Goal: Task Accomplishment & Management: Use online tool/utility

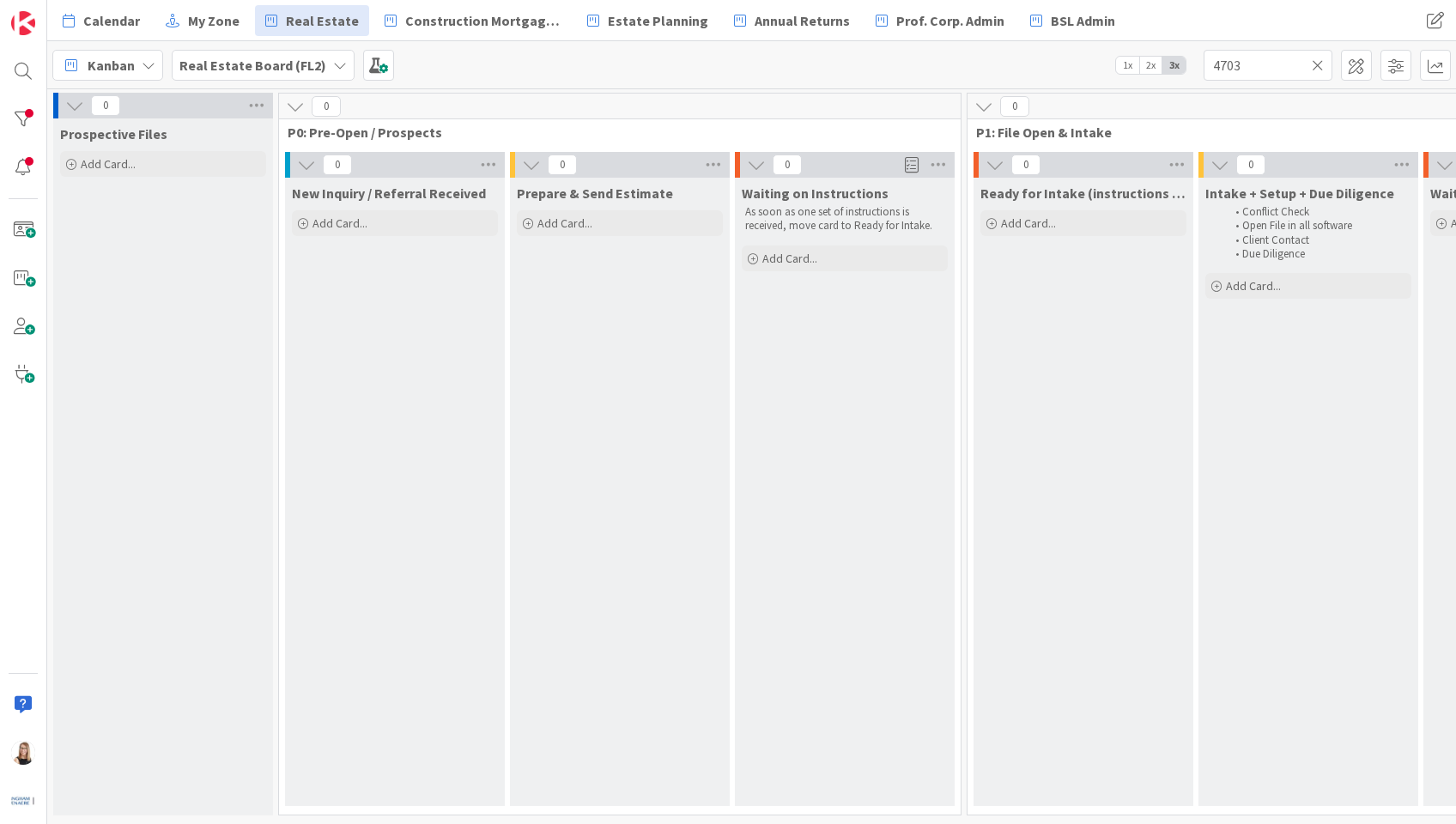
click at [1322, 65] on icon at bounding box center [1318, 66] width 12 height 16
click at [1278, 68] on input "text" at bounding box center [1268, 65] width 129 height 31
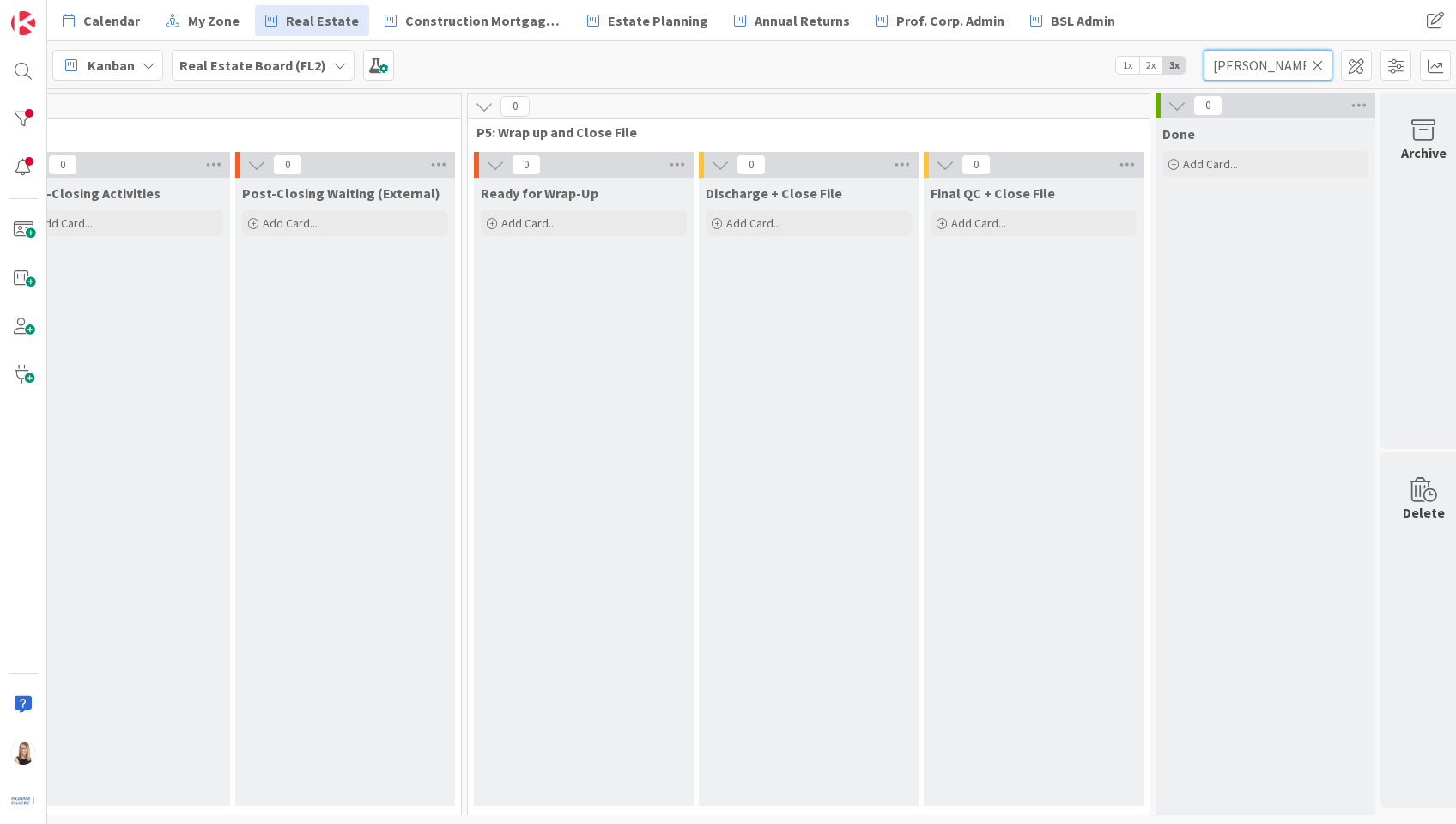
scroll to position [0, 3958]
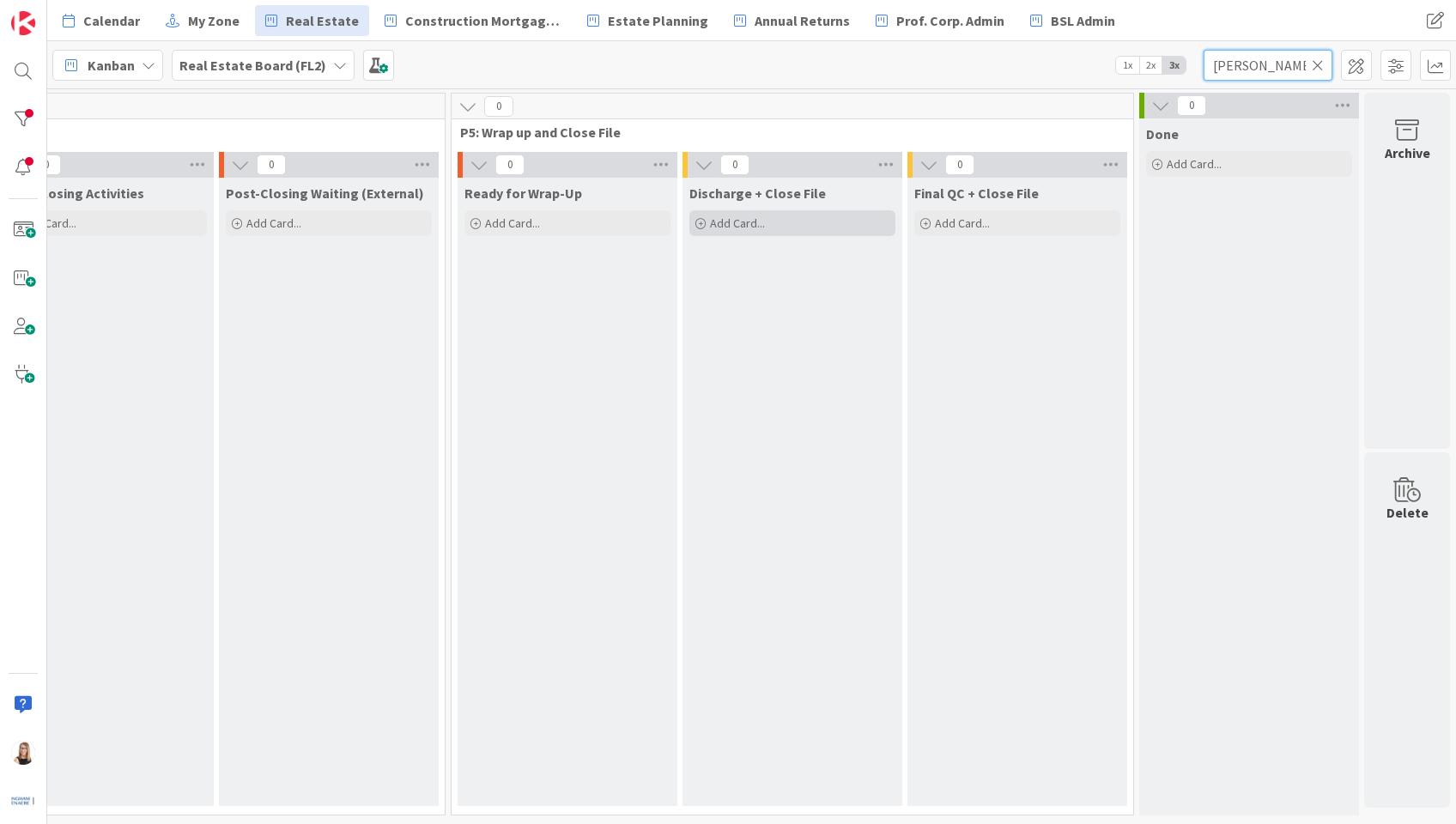
type input "[PERSON_NAME]"
click at [745, 224] on span "Add Card..." at bounding box center [737, 223] width 55 height 16
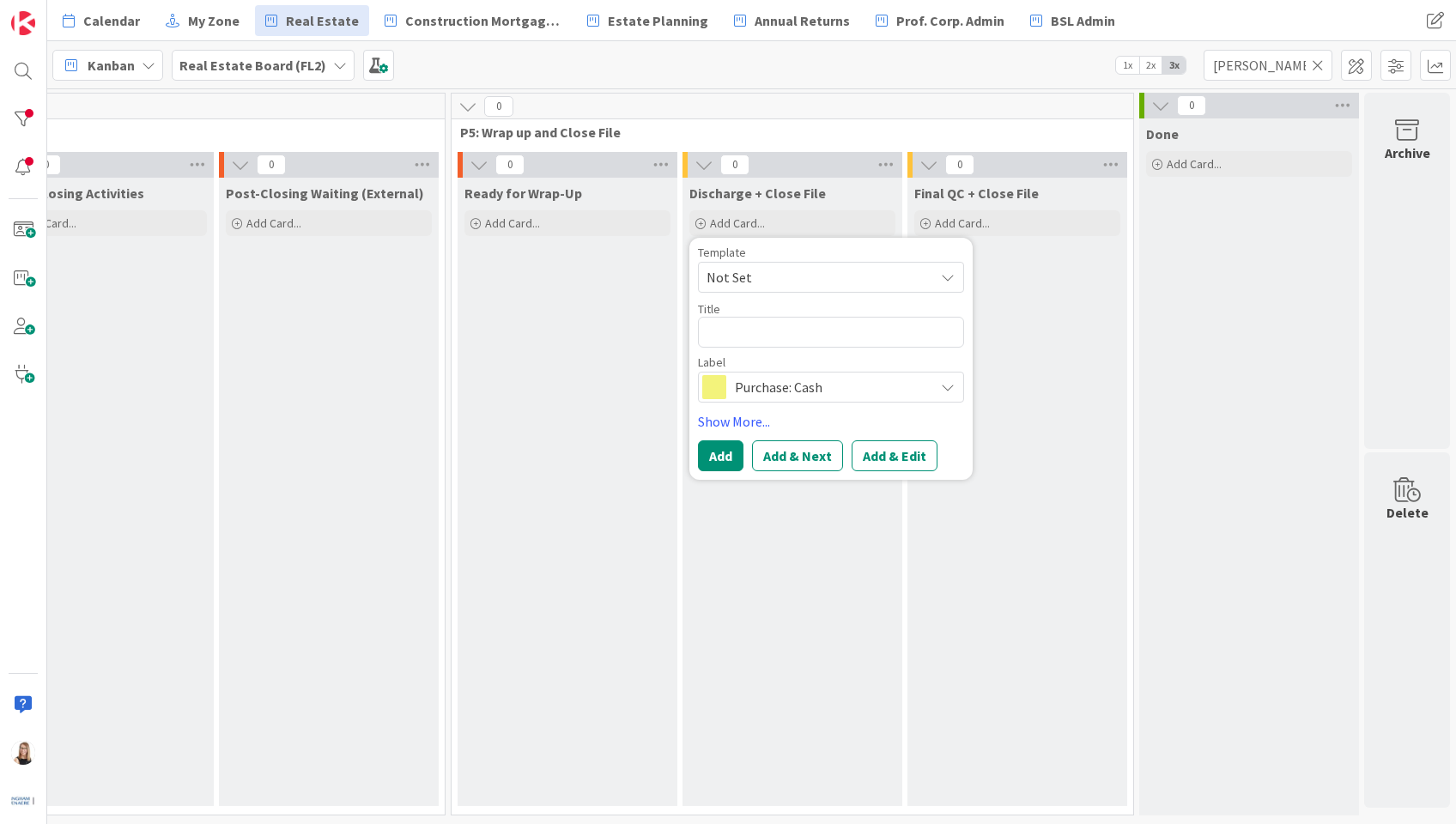
click at [732, 267] on span "Not Set" at bounding box center [813, 277] width 214 height 23
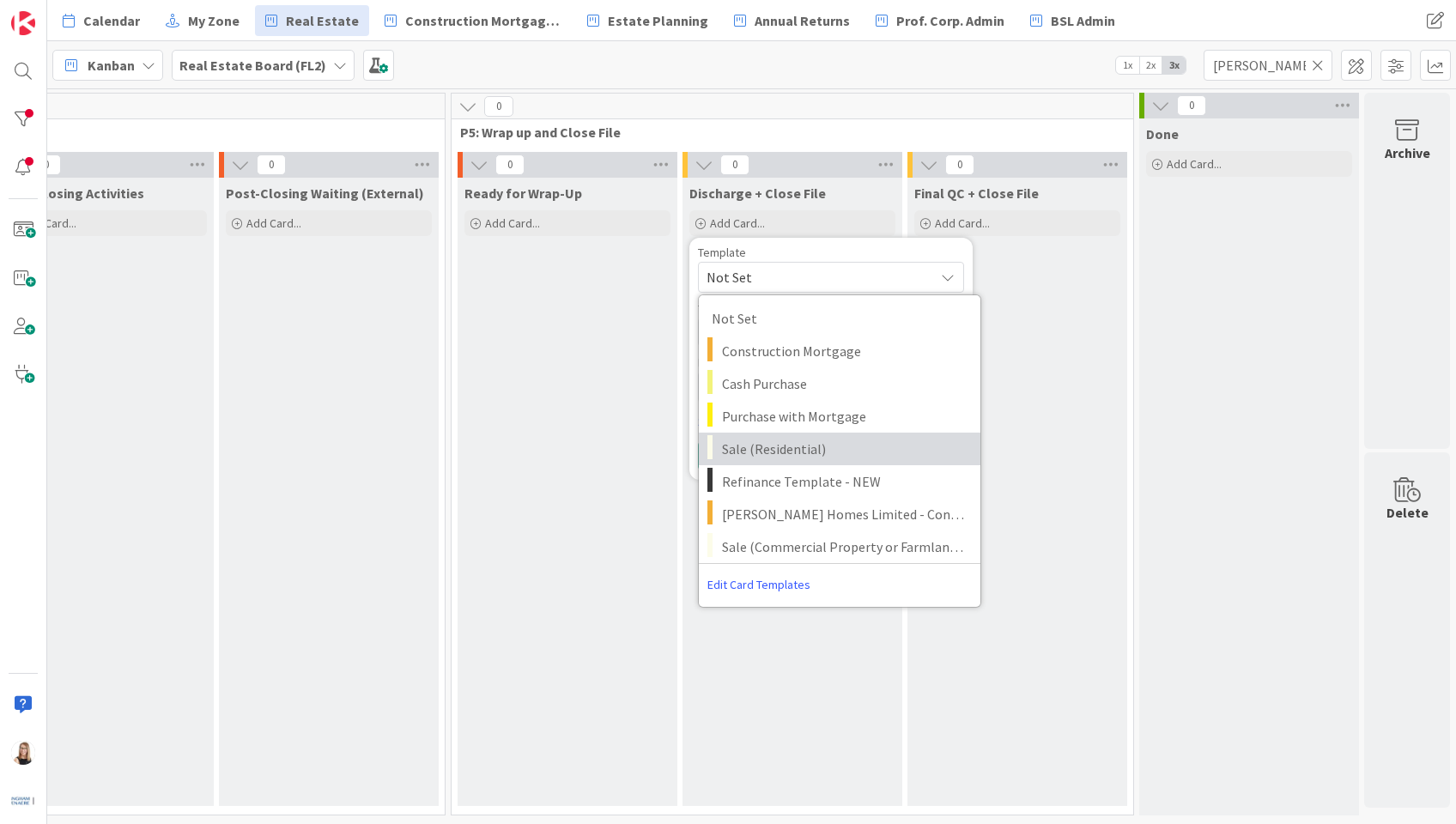
click at [722, 450] on span "Sale (Residential)" at bounding box center [844, 449] width 246 height 23
type textarea "x"
type textarea "Sale (Residential)"
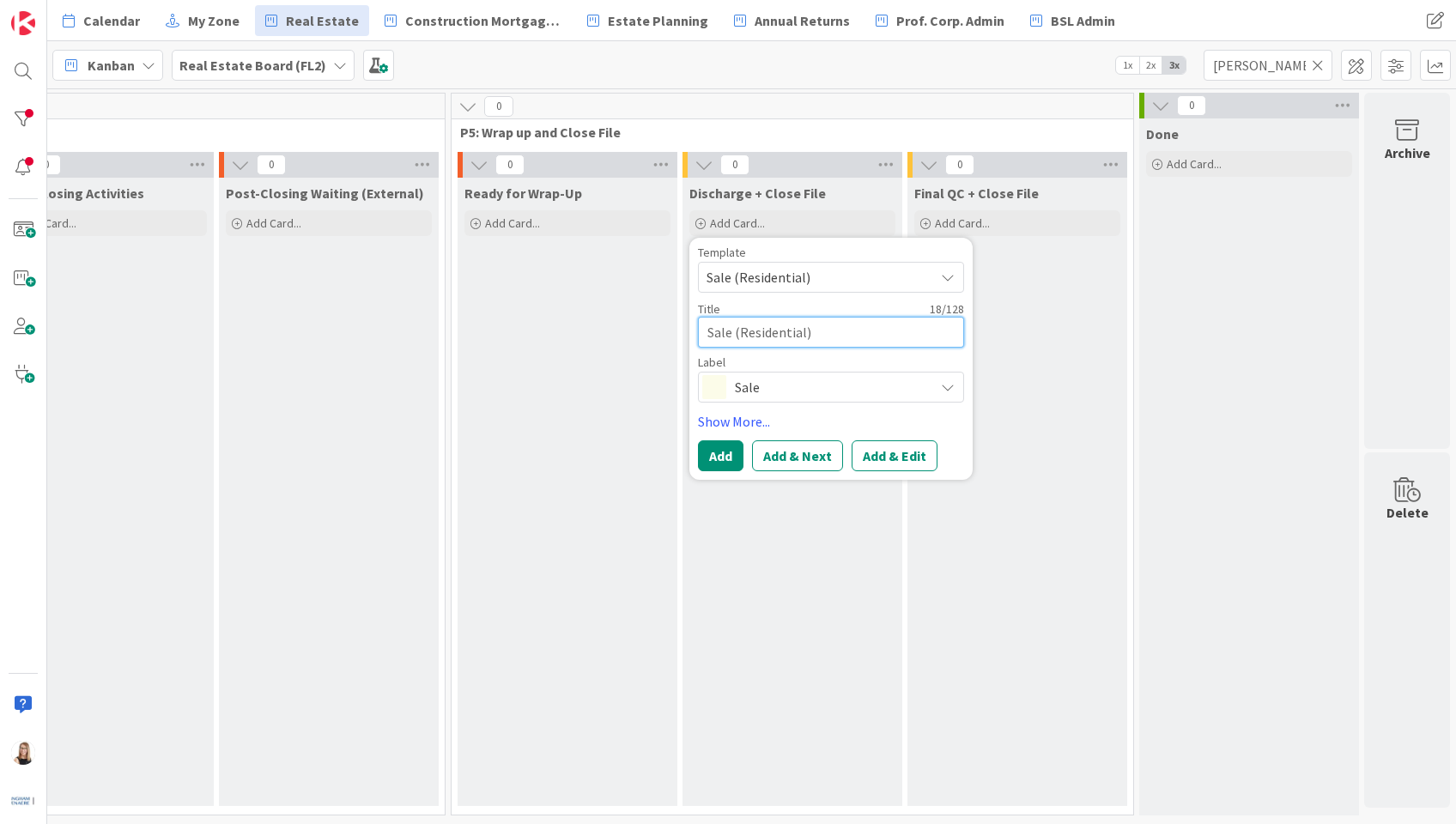
click at [837, 337] on textarea "Sale (Residential)" at bounding box center [831, 332] width 266 height 31
drag, startPoint x: 825, startPoint y: 334, endPoint x: 328, endPoint y: 305, distance: 497.8
click at [709, 332] on textarea "Sale (Residential)" at bounding box center [831, 332] width 266 height 31
click at [698, 332] on textarea "Sale (Residential)" at bounding box center [831, 332] width 266 height 31
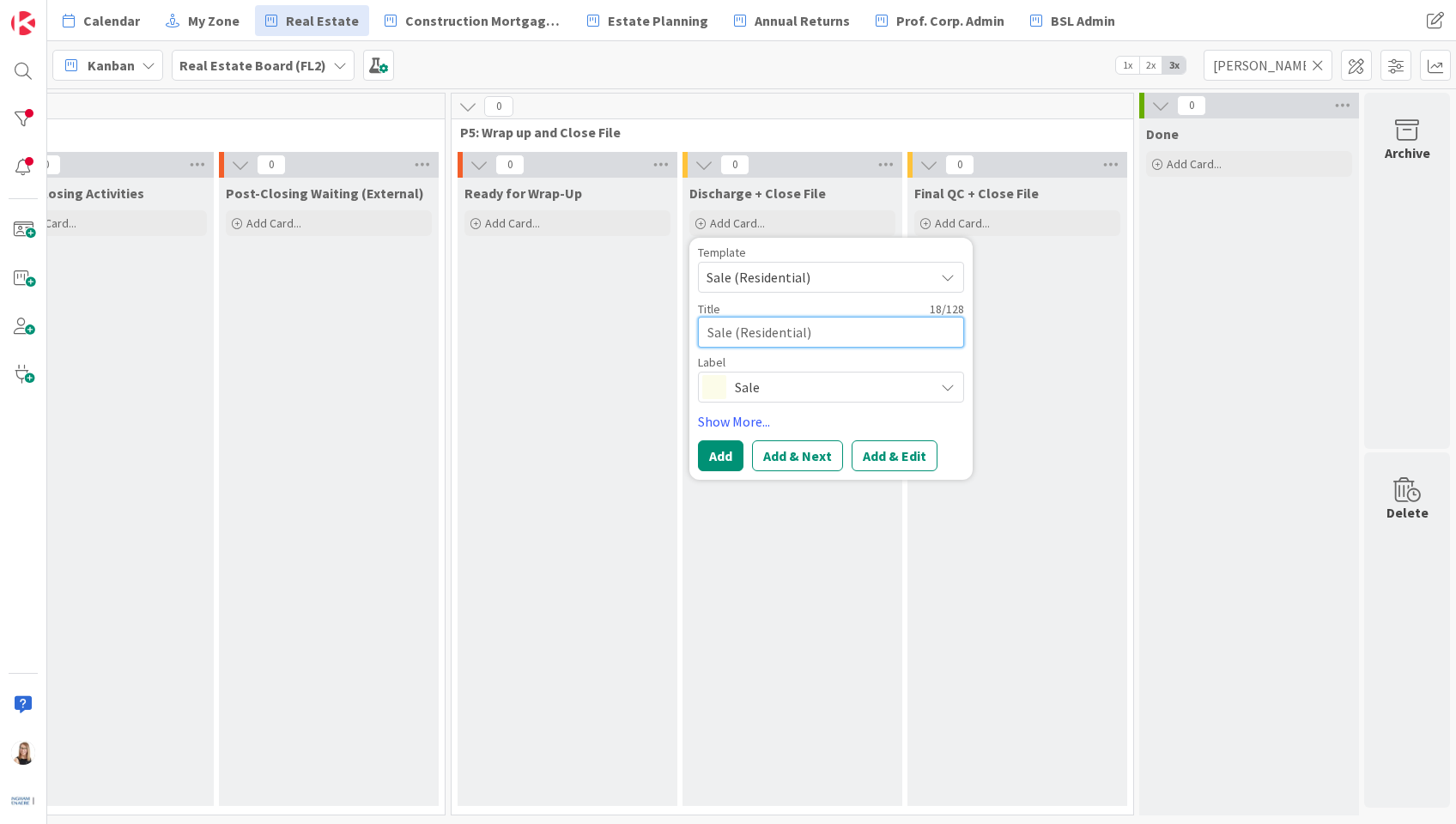
type textarea "x"
type textarea "ESale (Residential)"
type textarea "x"
type textarea "ExSale (Residential)"
type textarea "x"
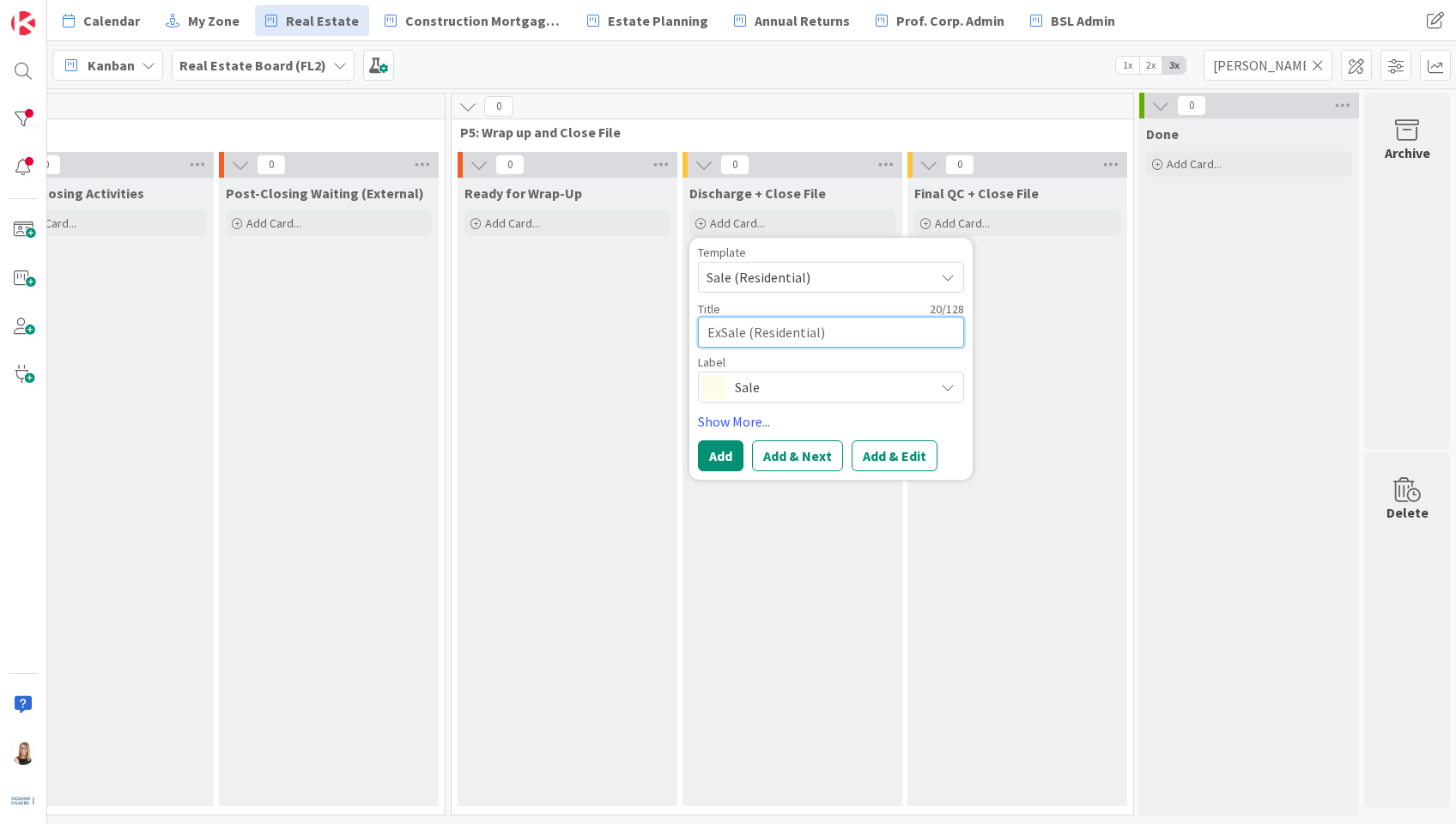
type textarea "ExnSale (Residential)"
type textarea "x"
type textarea "ExneSale (Residential)"
type textarea "x"
type textarea "ExnerSale (Residential)"
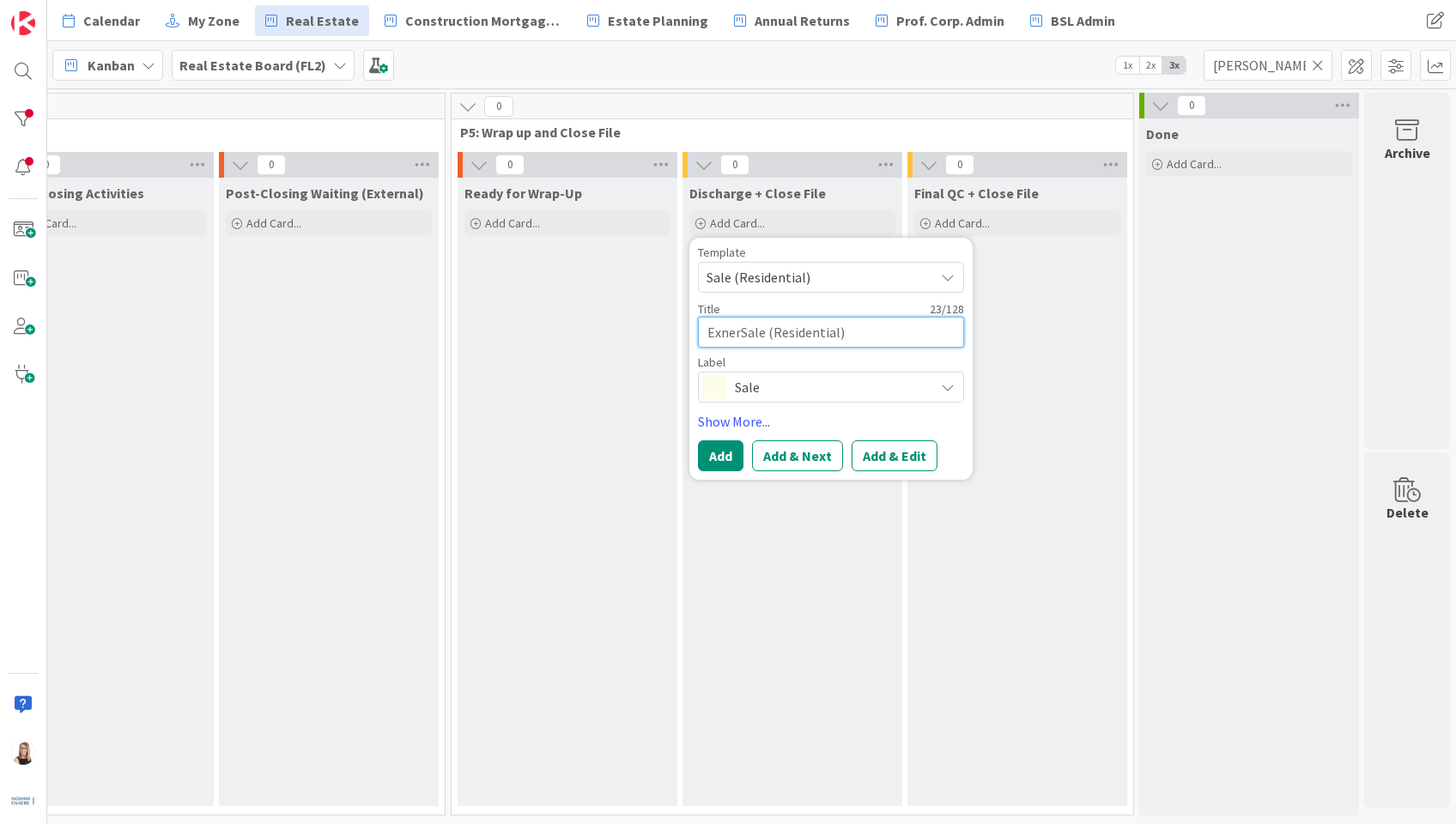
type textarea "x"
type textarea "[PERSON_NAME],Sale (Residential)"
type textarea "x"
type textarea "[PERSON_NAME], Sale (Residential)"
type textarea "x"
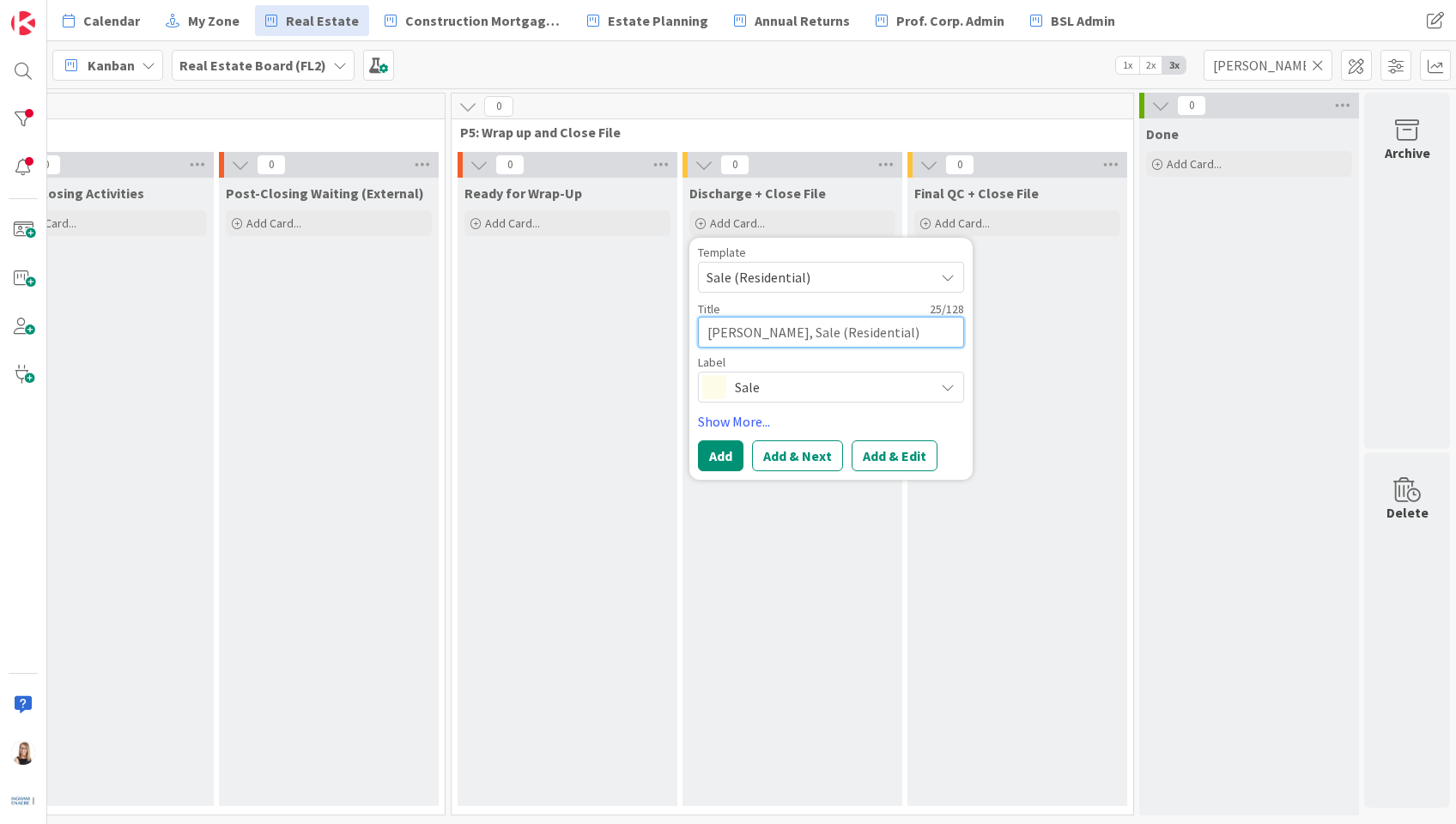
type textarea "[PERSON_NAME], LSale (Residential)"
type textarea "x"
type textarea "[PERSON_NAME], LiSale (Residential)"
type textarea "x"
type textarea "[PERSON_NAME], LinSale (Residential)"
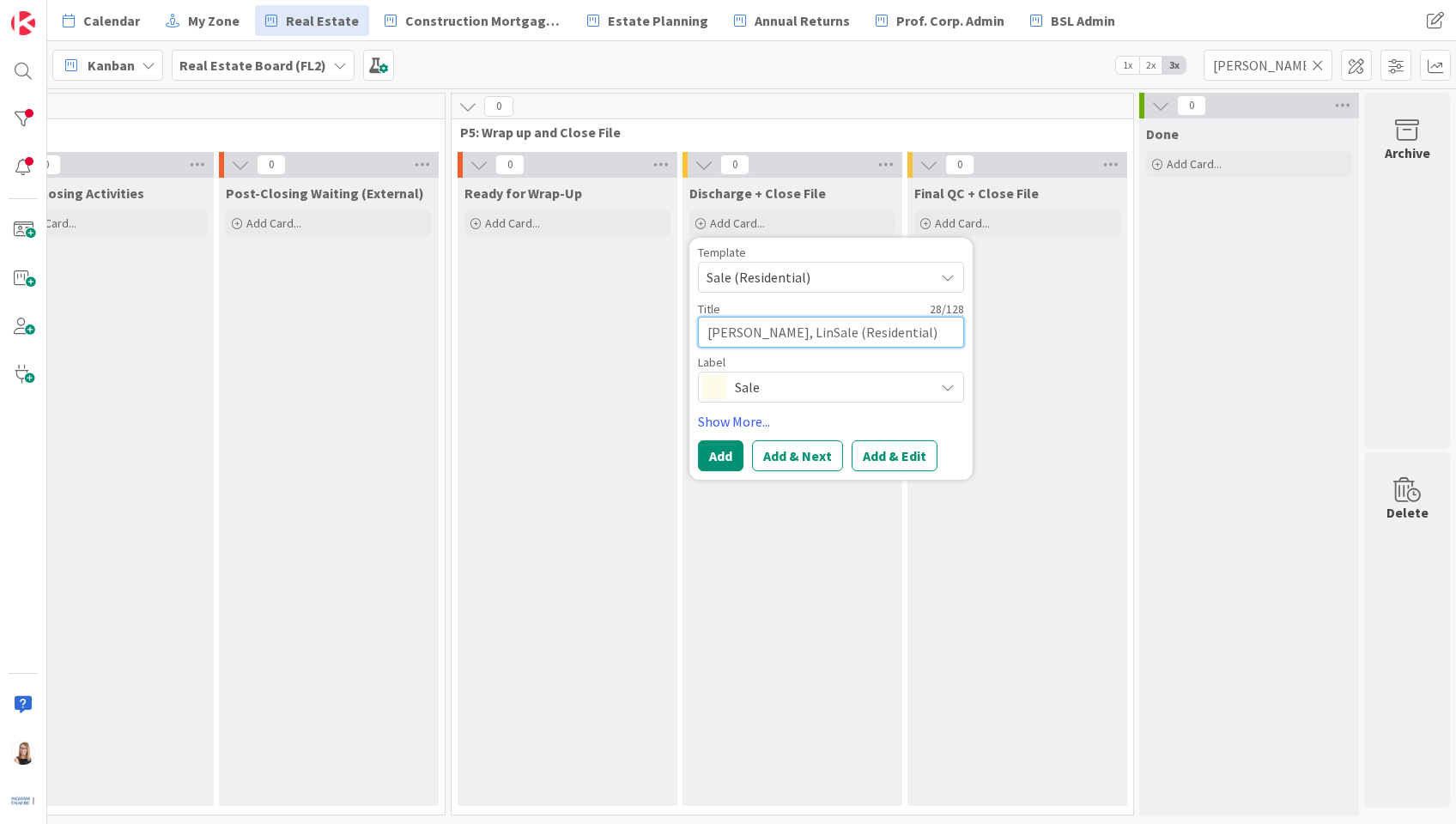
type textarea "x"
type textarea "[PERSON_NAME], LindSale (Residential)"
type textarea "x"
type textarea "[PERSON_NAME] (Residential)"
type textarea "x"
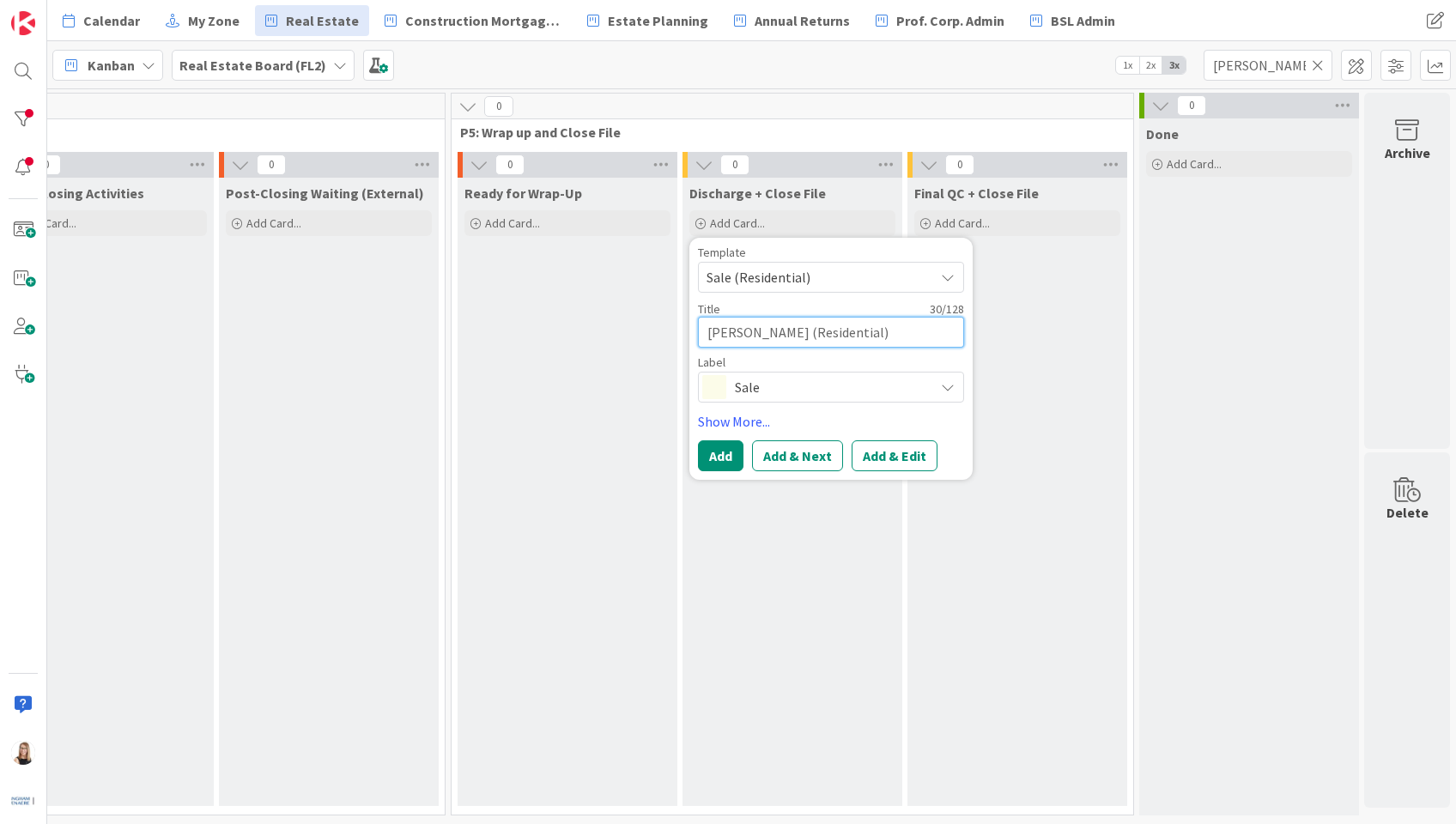
type textarea "[PERSON_NAME] (Residential)"
type textarea "x"
type textarea "[PERSON_NAME] (Residential)"
type textarea "x"
type textarea "[PERSON_NAME] andSale (Residential)"
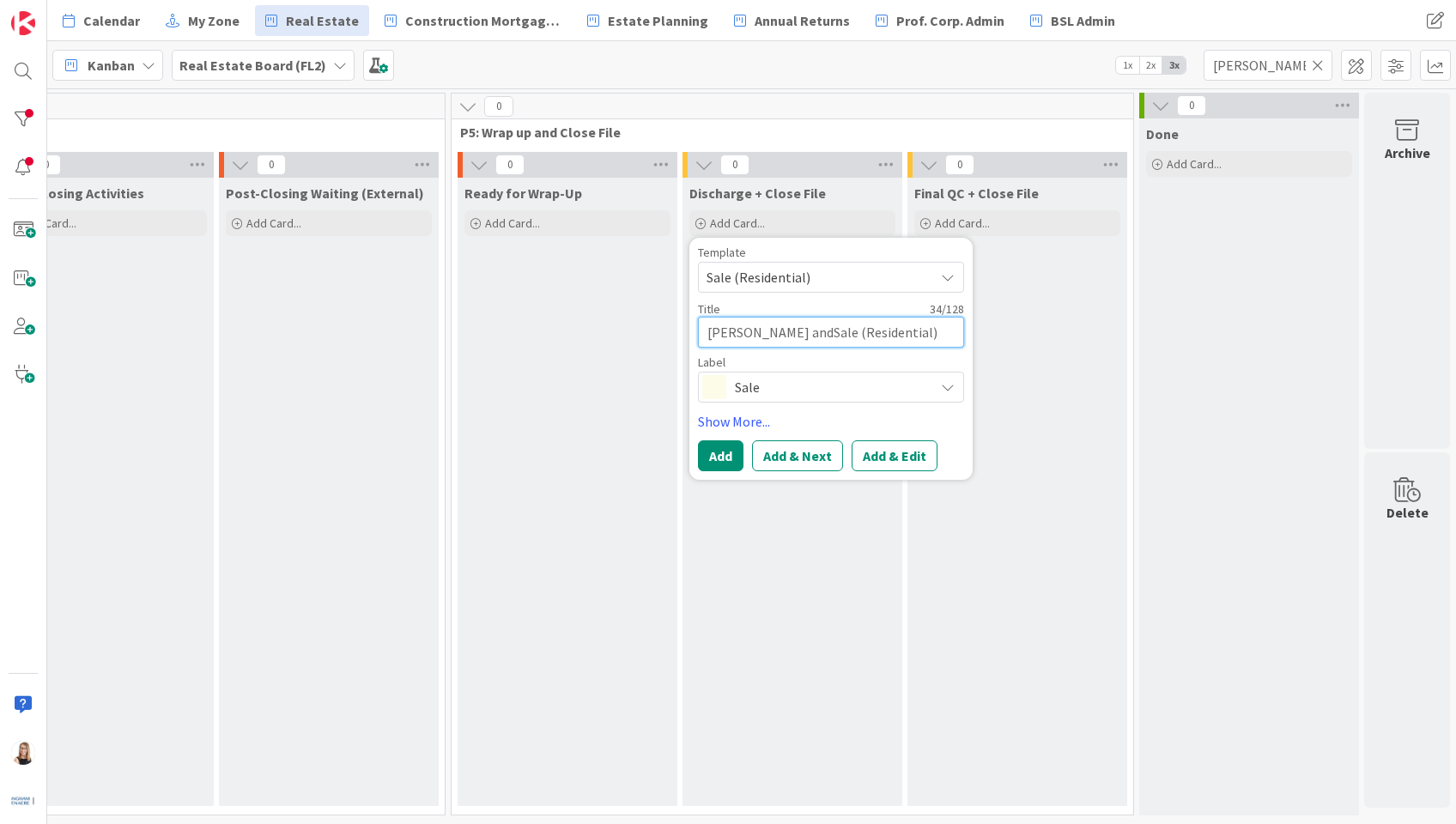
type textarea "x"
type textarea "[PERSON_NAME] and Sale (Residential)"
type textarea "x"
type textarea "[PERSON_NAME] and SSale (Residential)"
type textarea "x"
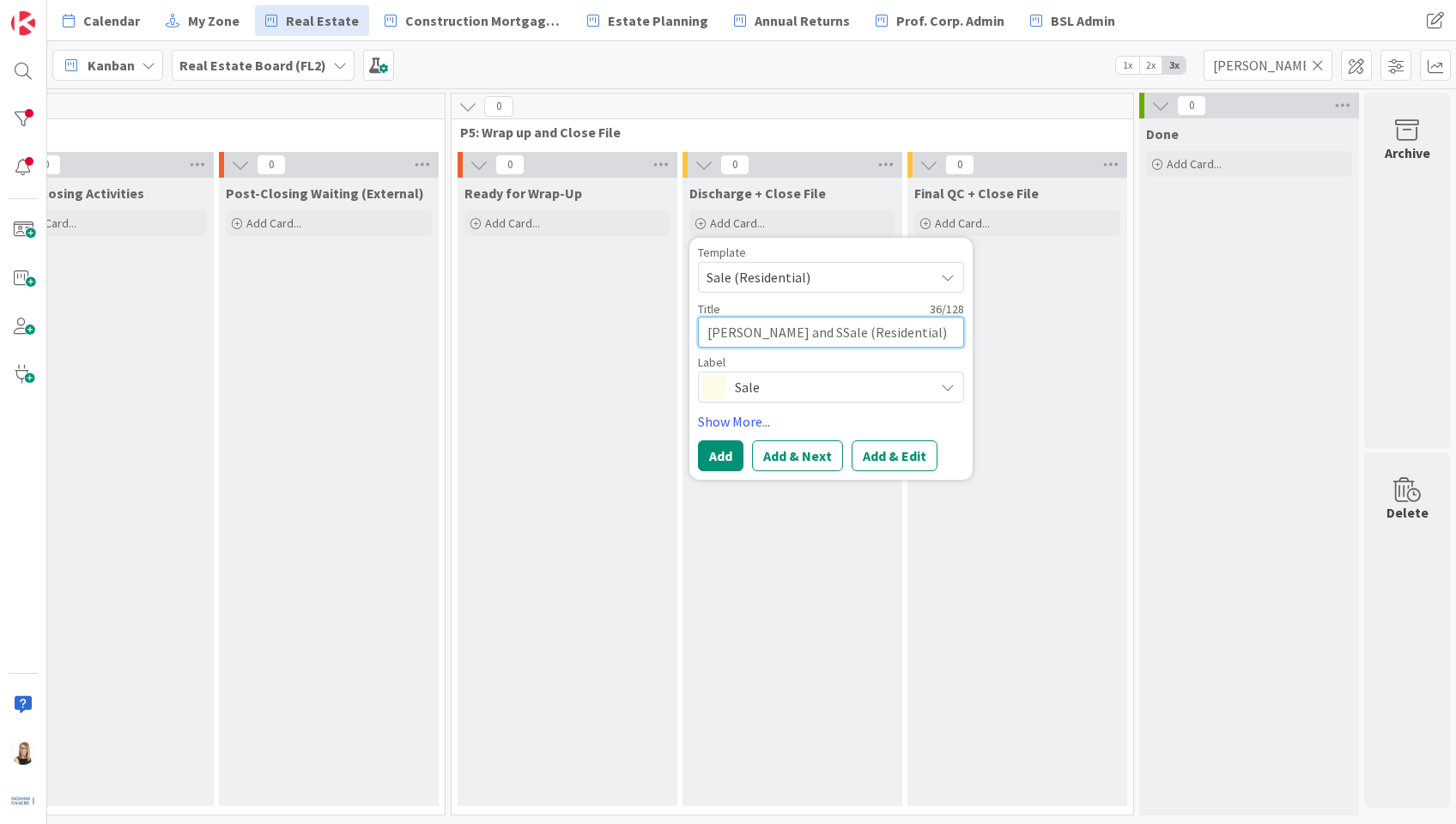
type textarea "[PERSON_NAME] and ShSale (Residential)"
type textarea "x"
type textarea "[PERSON_NAME] and [PERSON_NAME] (Residential)"
type textarea "x"
type textarea "[PERSON_NAME] and [PERSON_NAME] (Residential)"
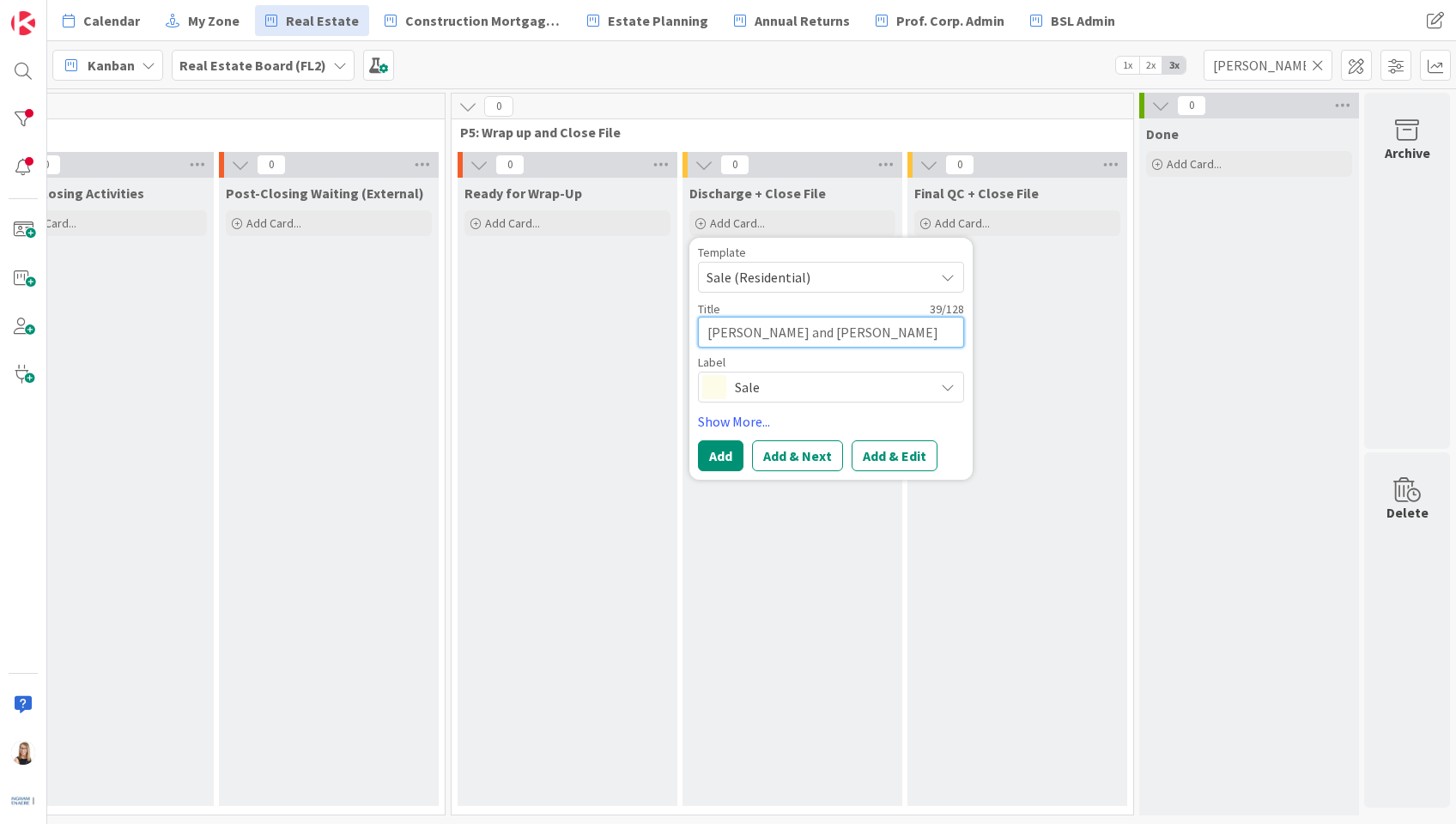
type textarea "x"
type textarea "[PERSON_NAME] and [PERSON_NAME] (Residential)"
type textarea "x"
type textarea "[PERSON_NAME] and [PERSON_NAME] (Residential)"
type textarea "x"
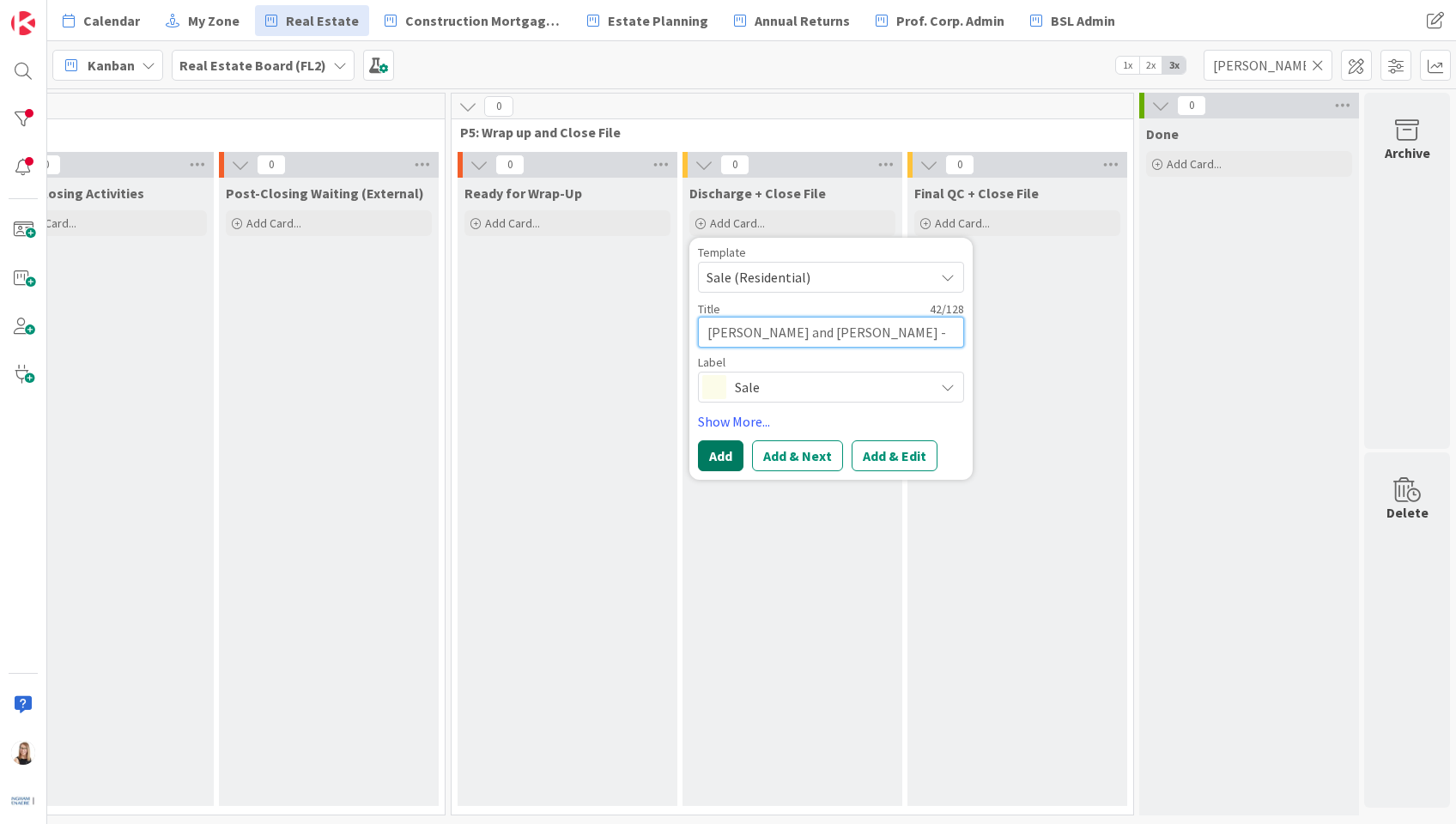
type textarea "[PERSON_NAME] and [PERSON_NAME] -Sale (Residential)"
click at [700, 457] on button "Add" at bounding box center [721, 455] width 46 height 31
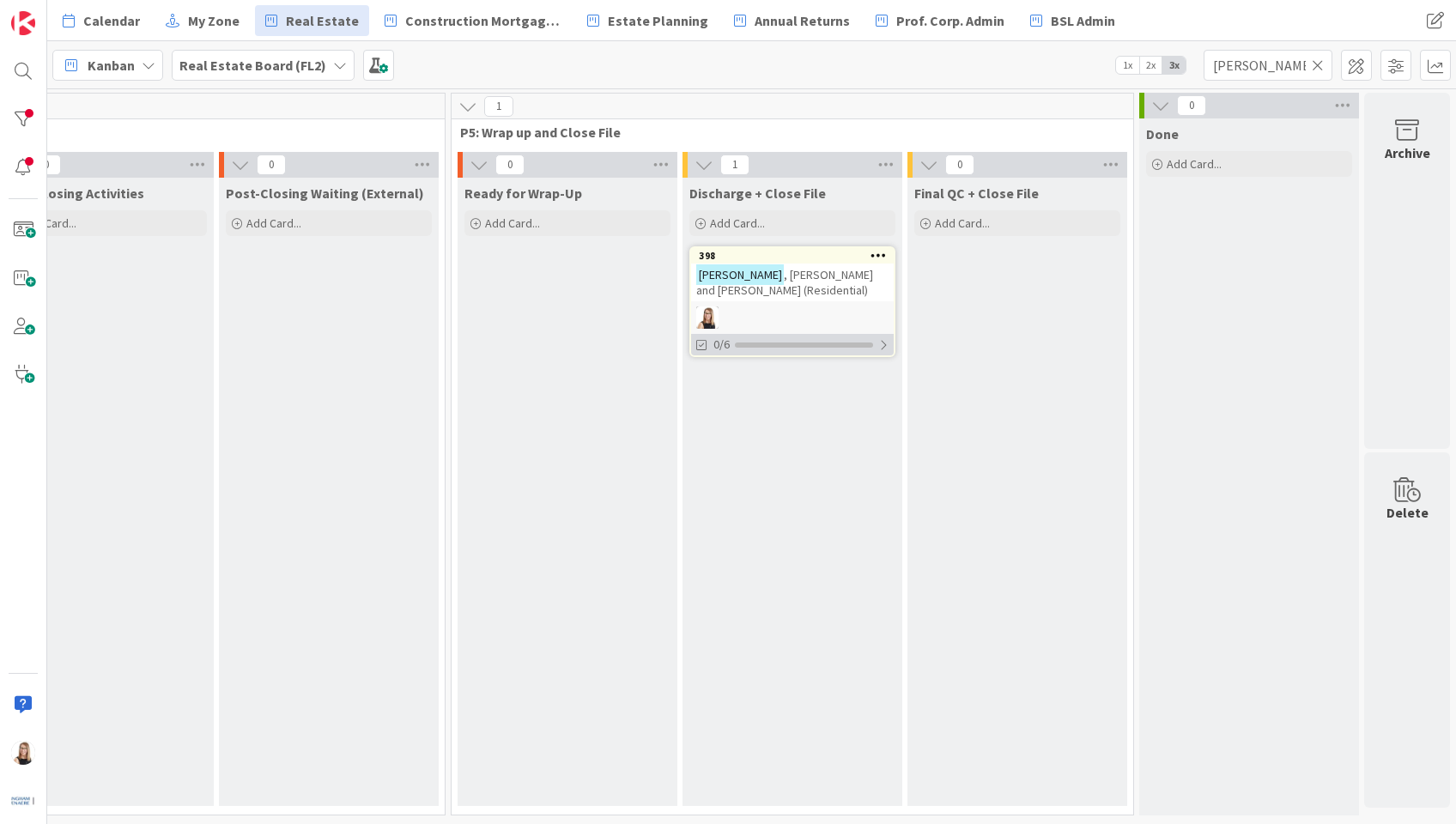
click at [753, 353] on div "0/6" at bounding box center [793, 345] width 203 height 22
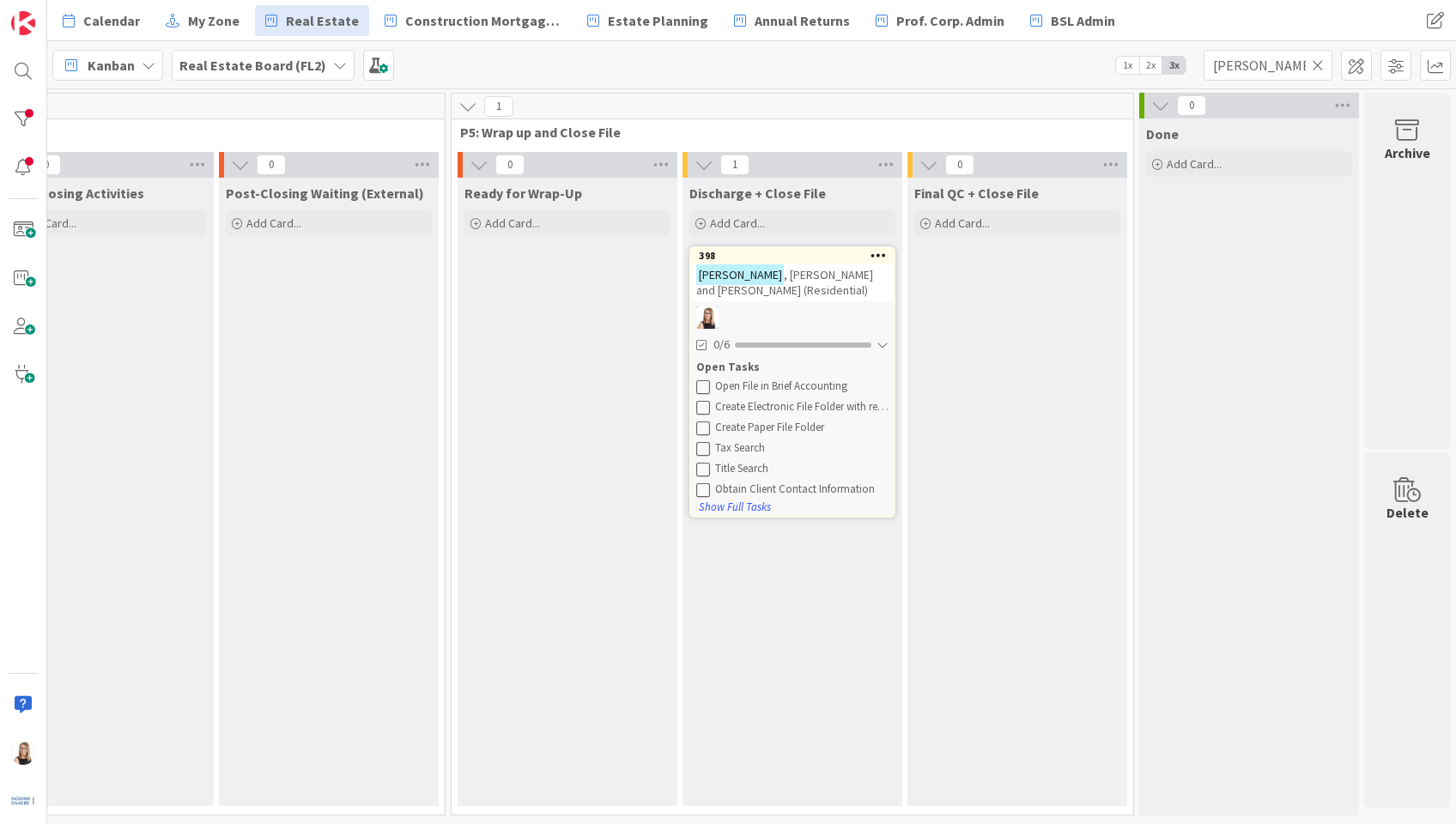
click at [696, 391] on icon at bounding box center [704, 387] width 14 height 14
click at [696, 388] on icon at bounding box center [704, 387] width 14 height 14
click at [696, 389] on icon at bounding box center [704, 387] width 14 height 14
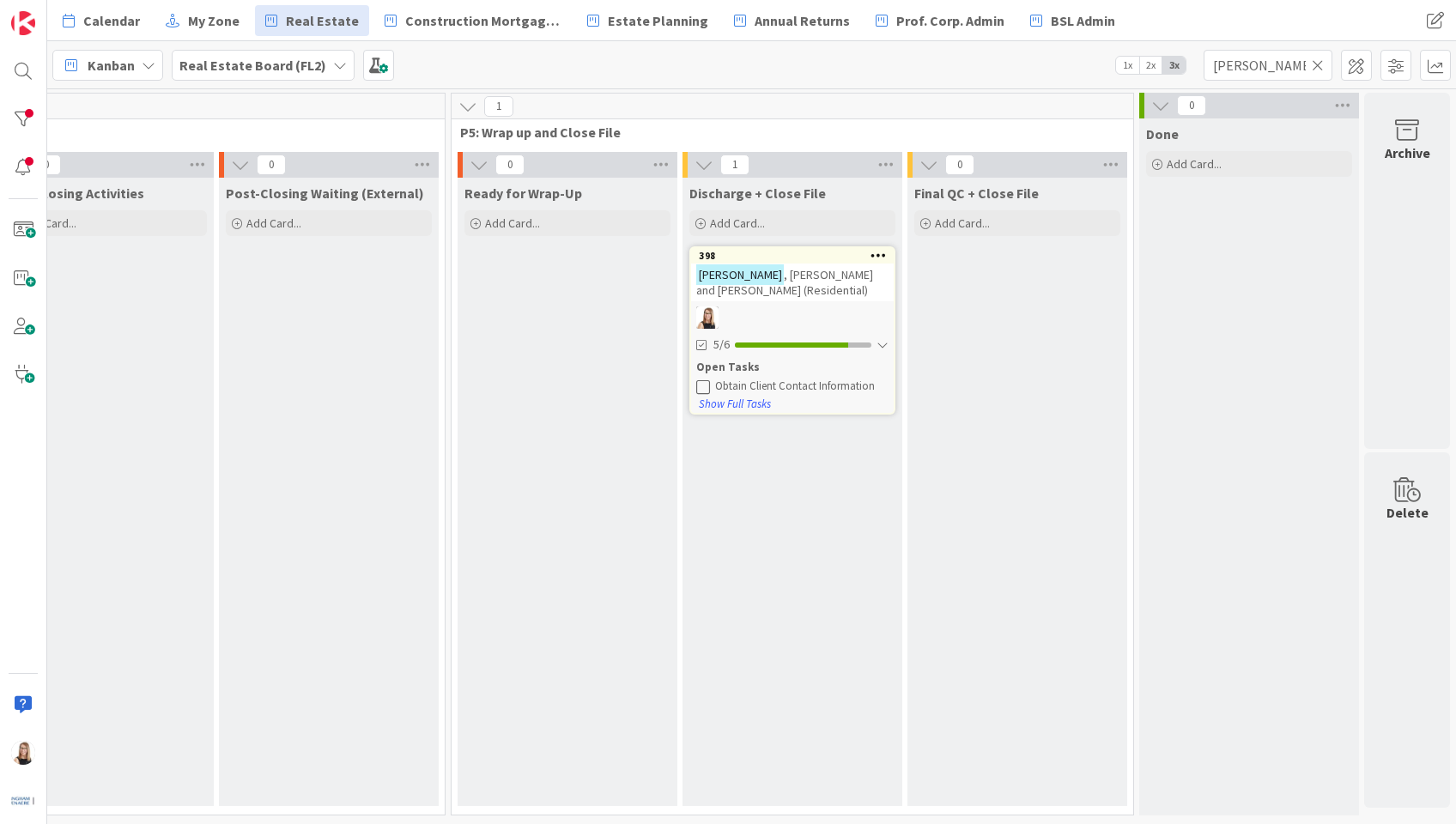
click at [696, 390] on icon at bounding box center [704, 387] width 14 height 14
click at [736, 346] on div at bounding box center [812, 345] width 154 height 5
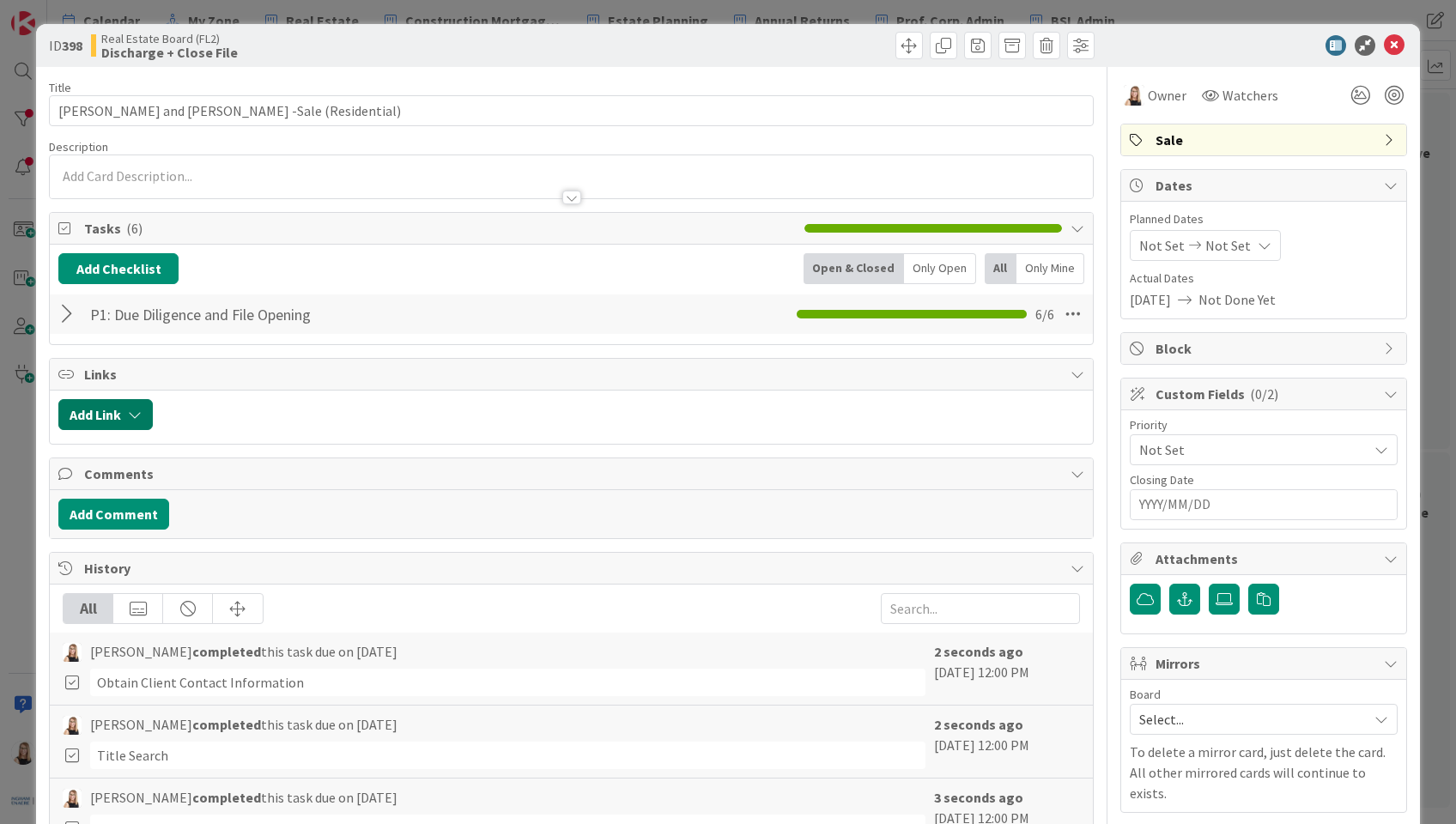
click at [104, 419] on button "Add Link" at bounding box center [106, 414] width 94 height 31
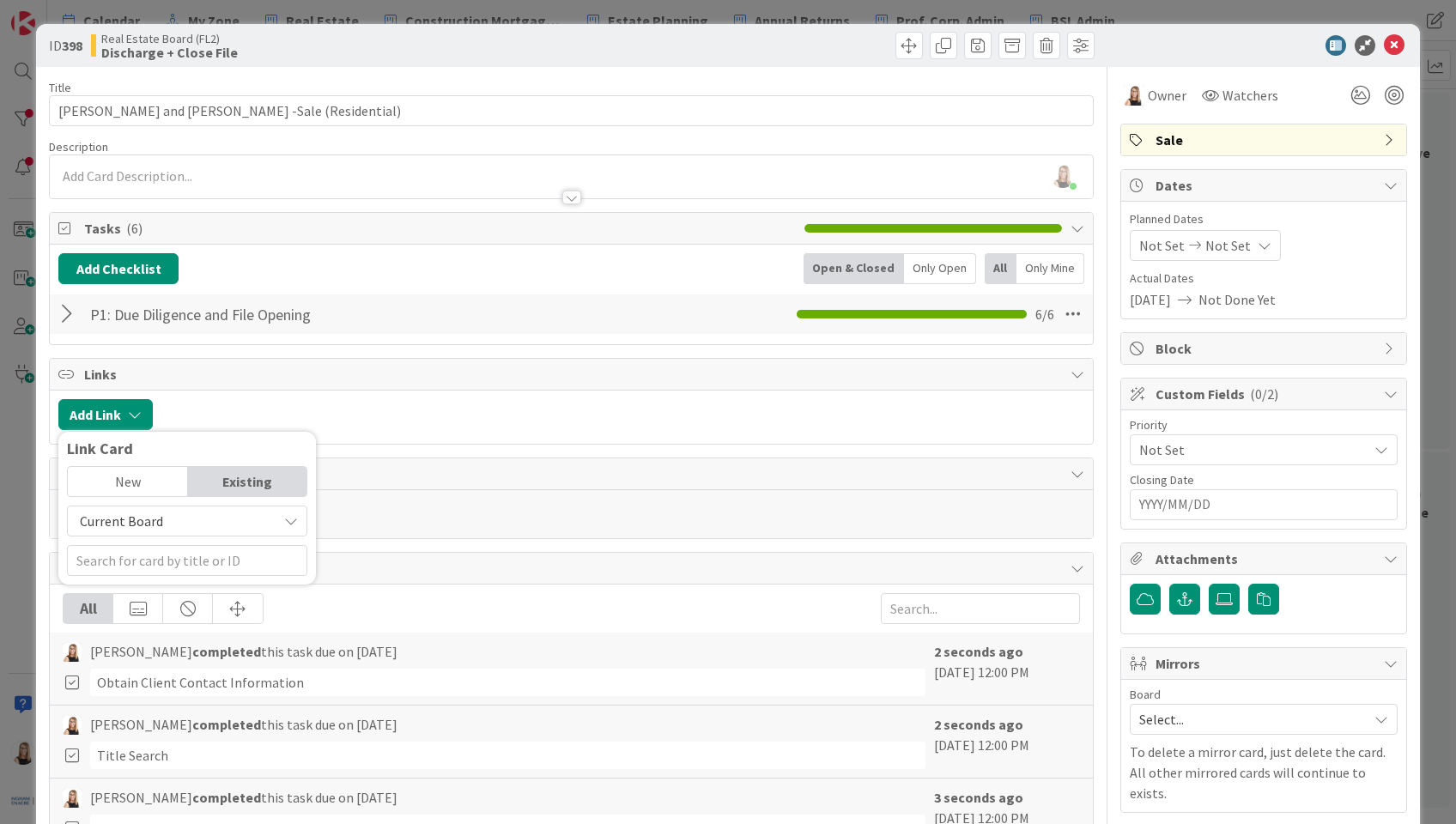
click at [239, 383] on span "Links" at bounding box center [572, 374] width 977 height 21
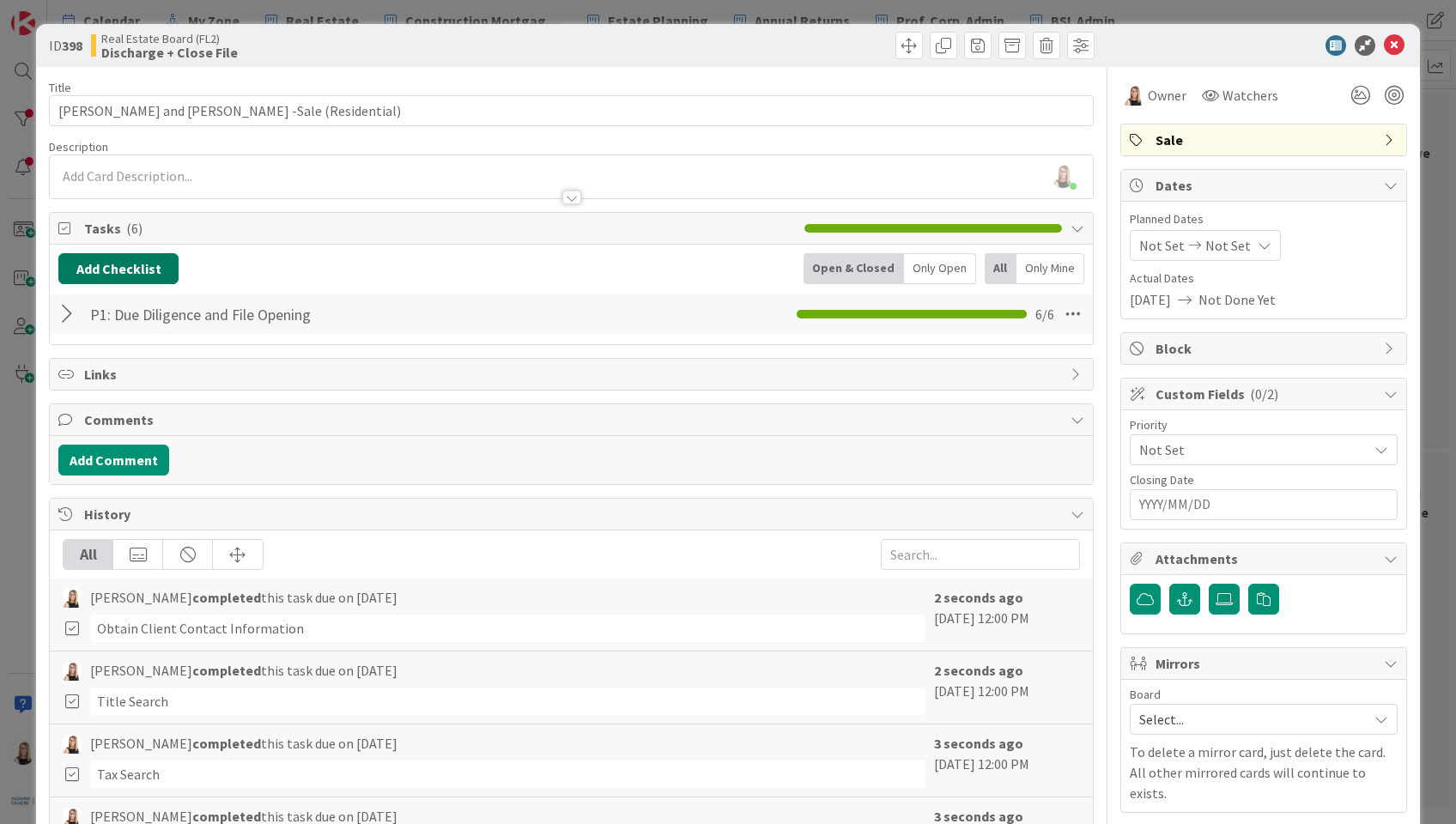
click at [149, 265] on button "Add Checklist" at bounding box center [118, 268] width 120 height 31
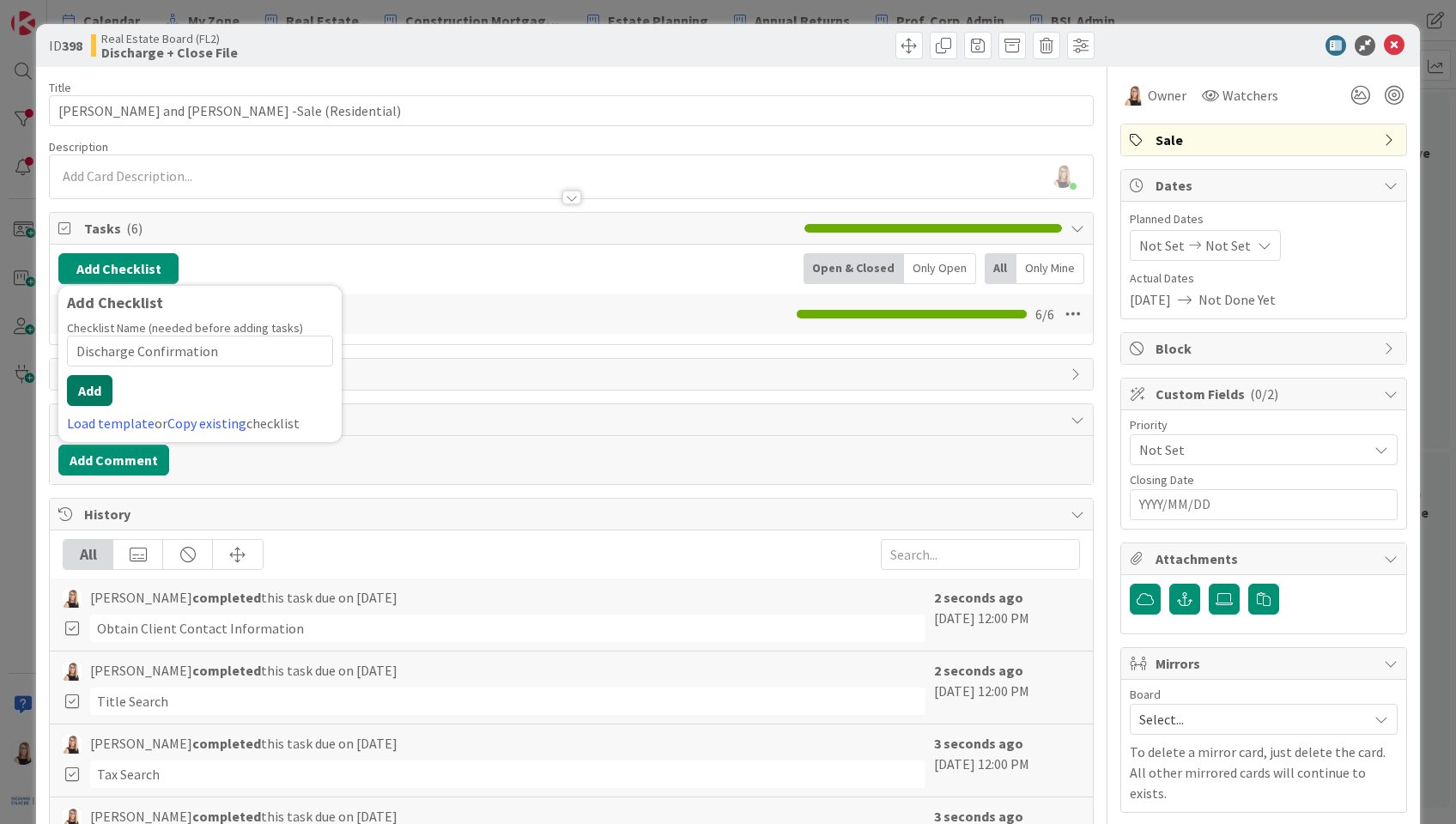
type input "Discharge Confirmation"
click at [87, 385] on button "Add" at bounding box center [90, 390] width 46 height 31
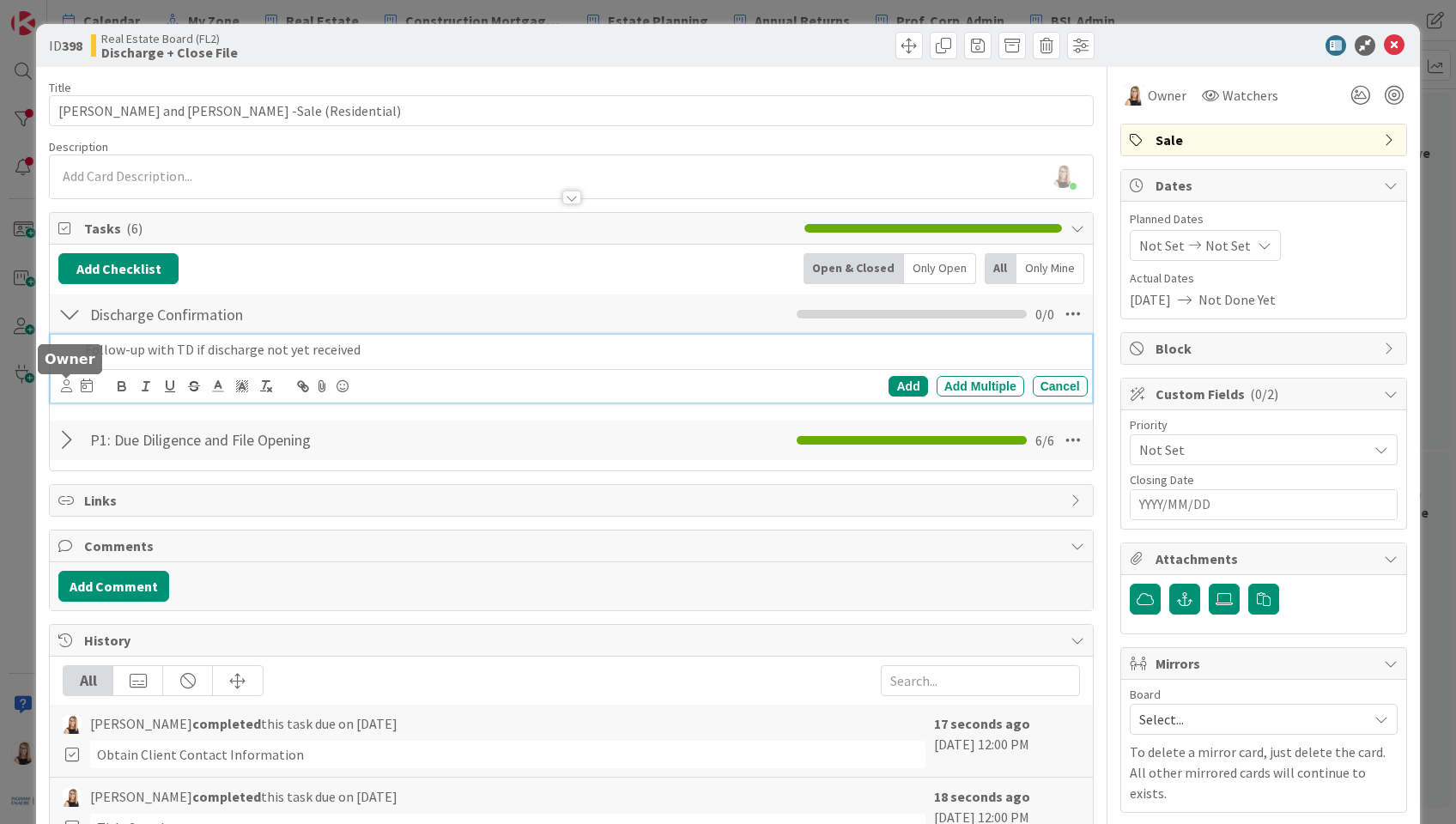
click at [61, 387] on icon at bounding box center [66, 386] width 11 height 13
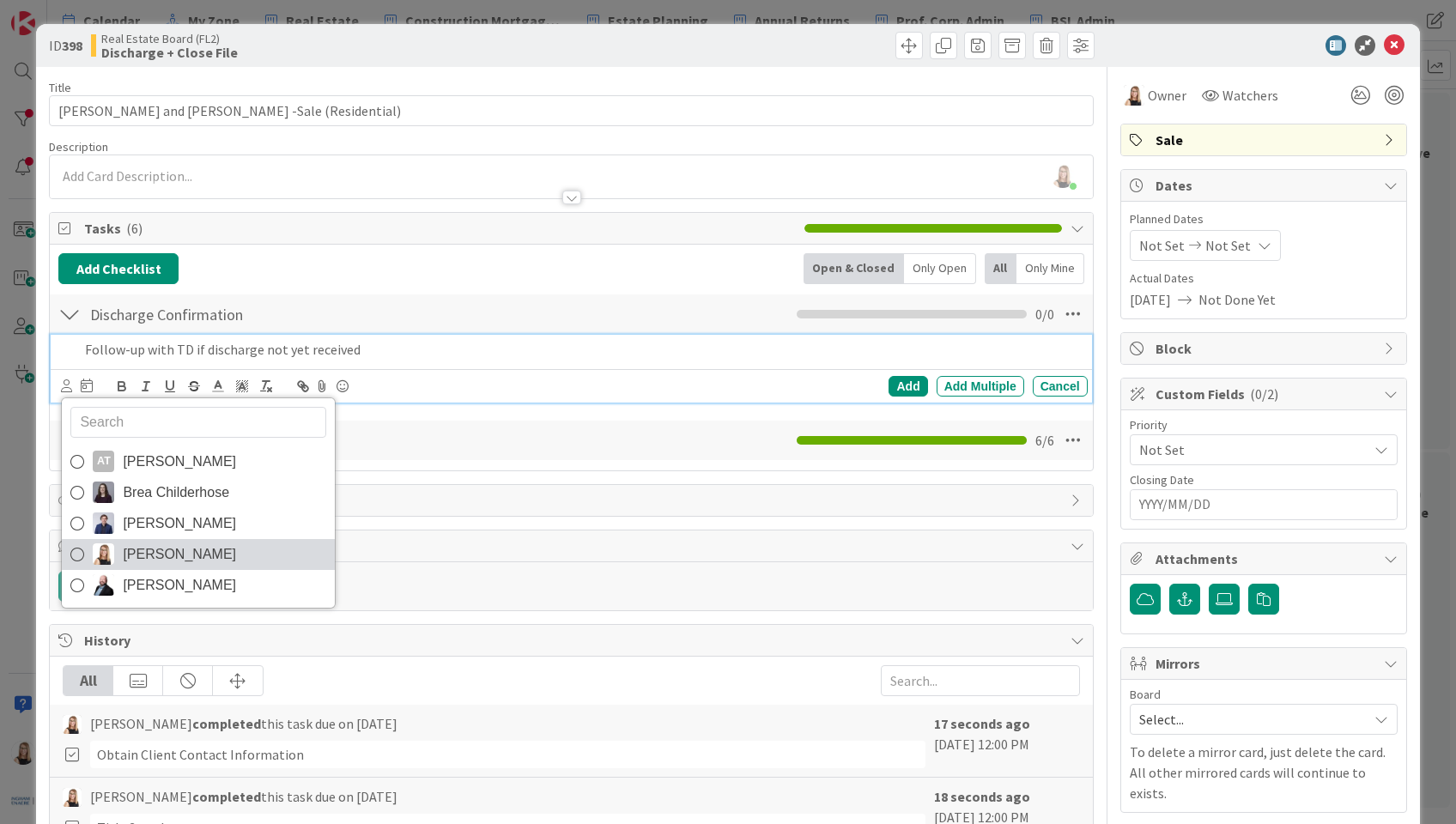
click at [152, 558] on span "[PERSON_NAME]" at bounding box center [179, 554] width 114 height 25
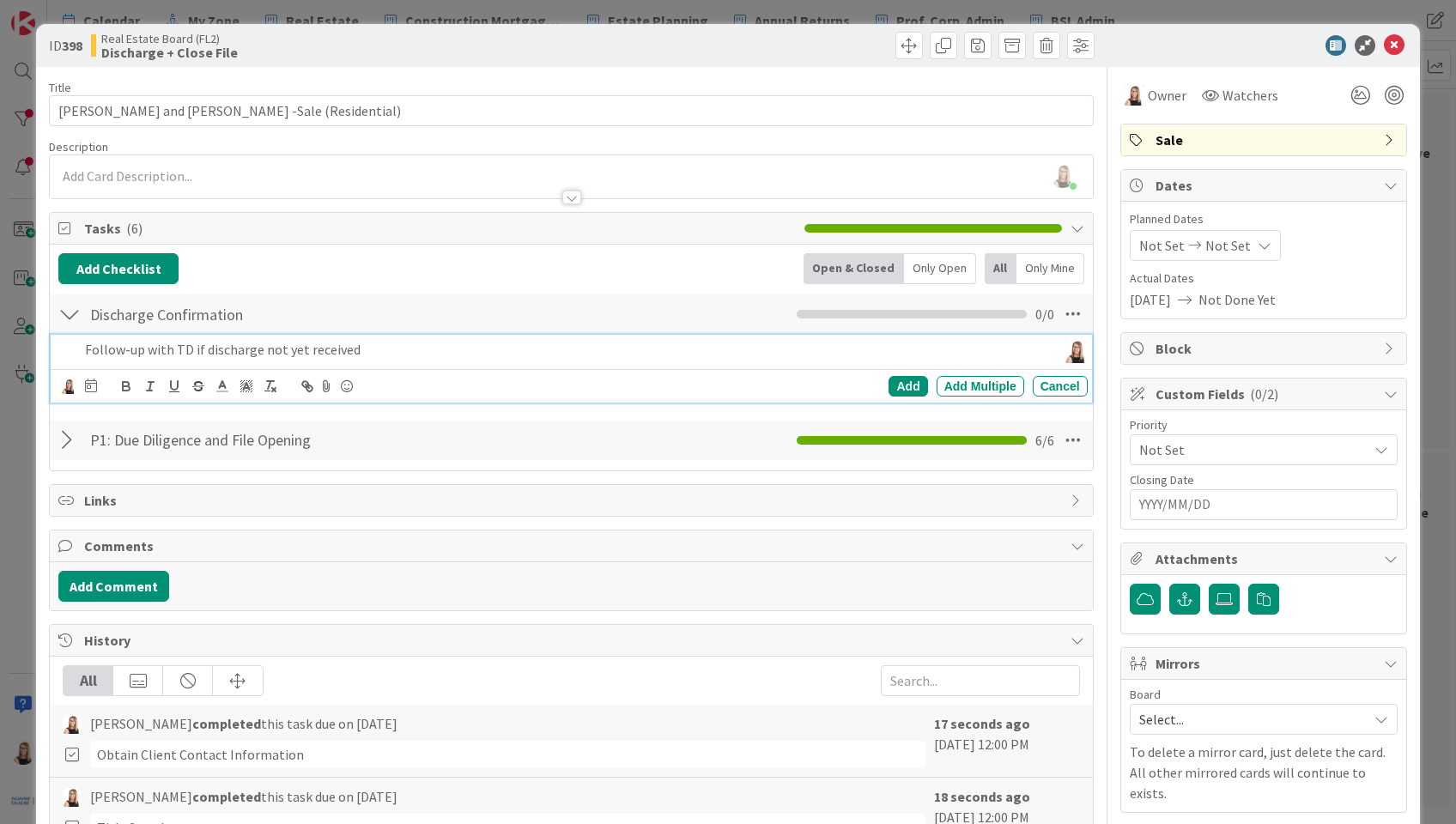
click at [193, 347] on p "Follow-up with TD if discharge not yet received" at bounding box center [566, 350] width 963 height 20
click at [94, 387] on icon at bounding box center [91, 386] width 12 height 14
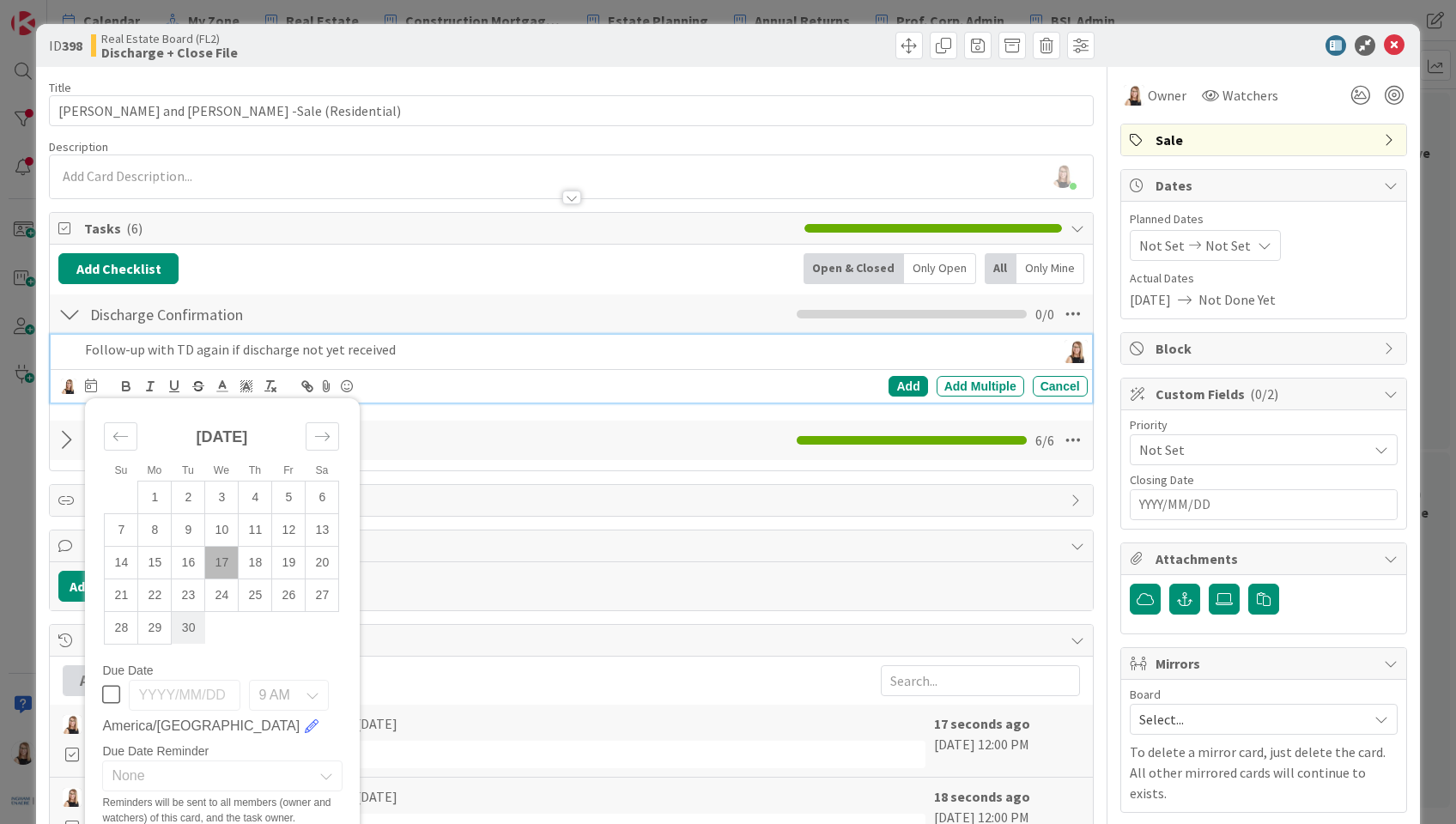
click at [190, 631] on td "30" at bounding box center [188, 627] width 33 height 32
click at [898, 385] on div "Add" at bounding box center [907, 387] width 38 height 21
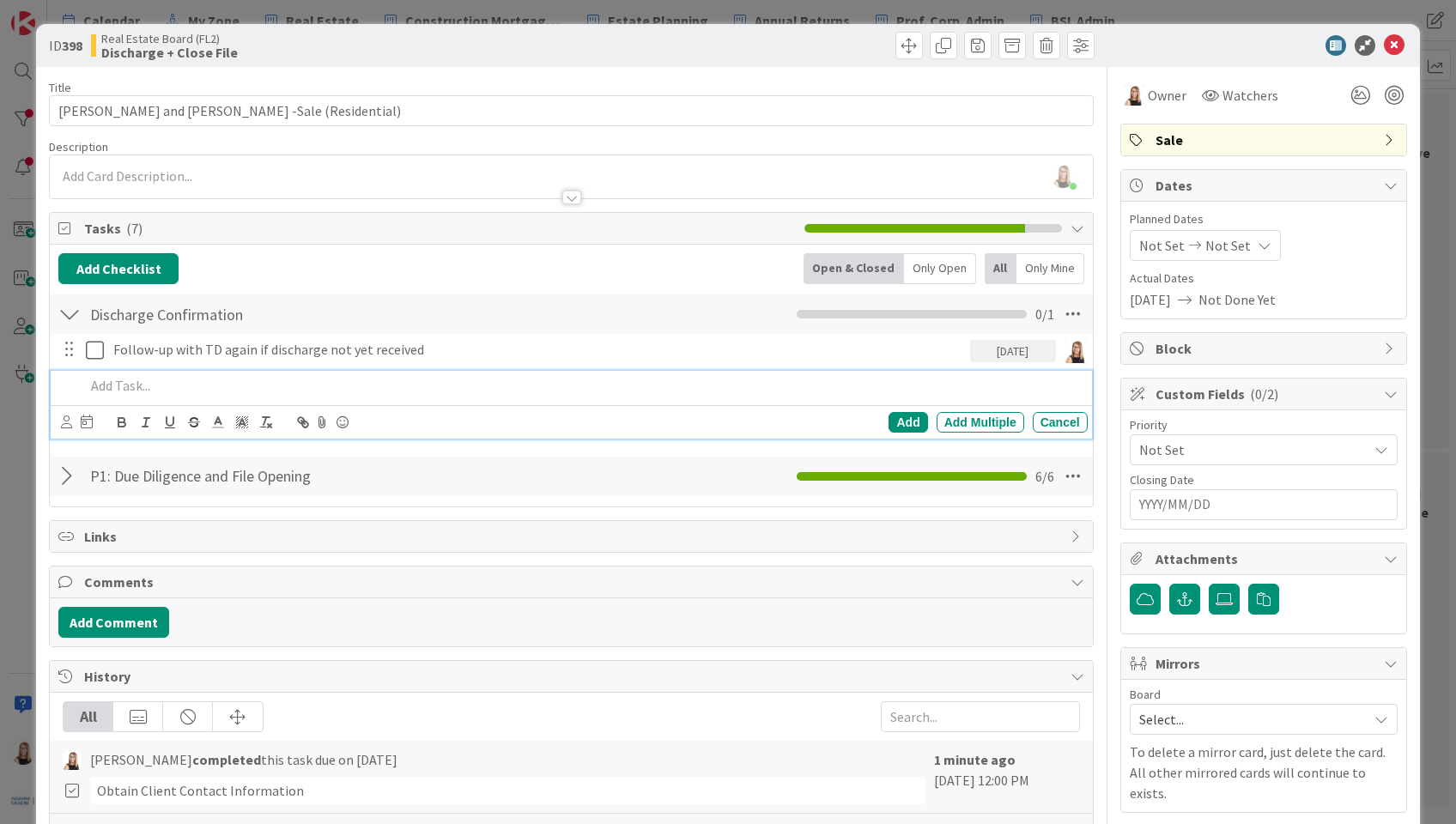
click at [116, 385] on p at bounding box center [582, 386] width 995 height 20
click at [80, 423] on icon at bounding box center [87, 422] width 12 height 14
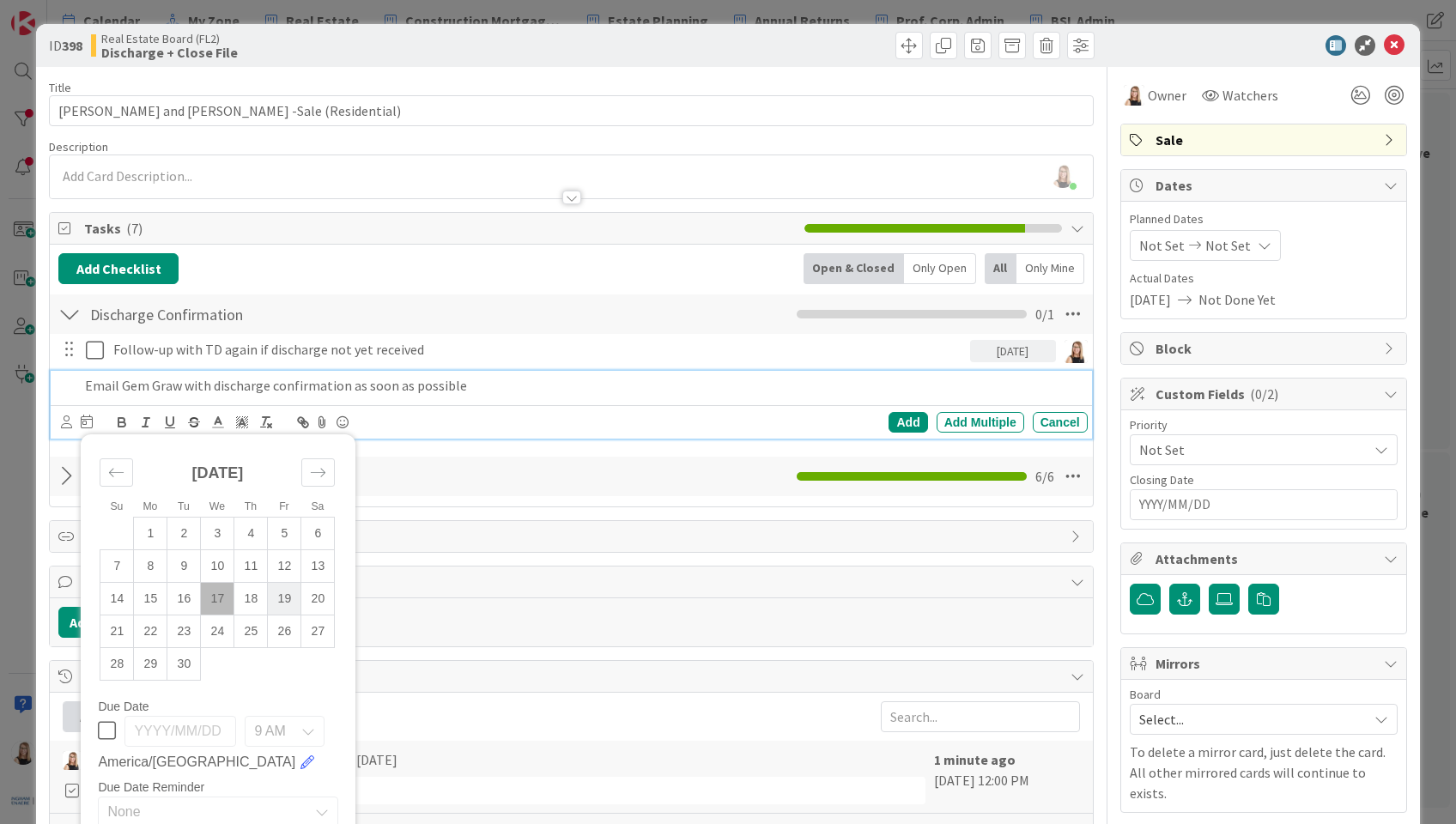
click at [284, 607] on td "19" at bounding box center [284, 597] width 33 height 32
click at [207, 639] on td "24" at bounding box center [218, 631] width 33 height 32
click at [895, 422] on div "Add" at bounding box center [907, 422] width 38 height 21
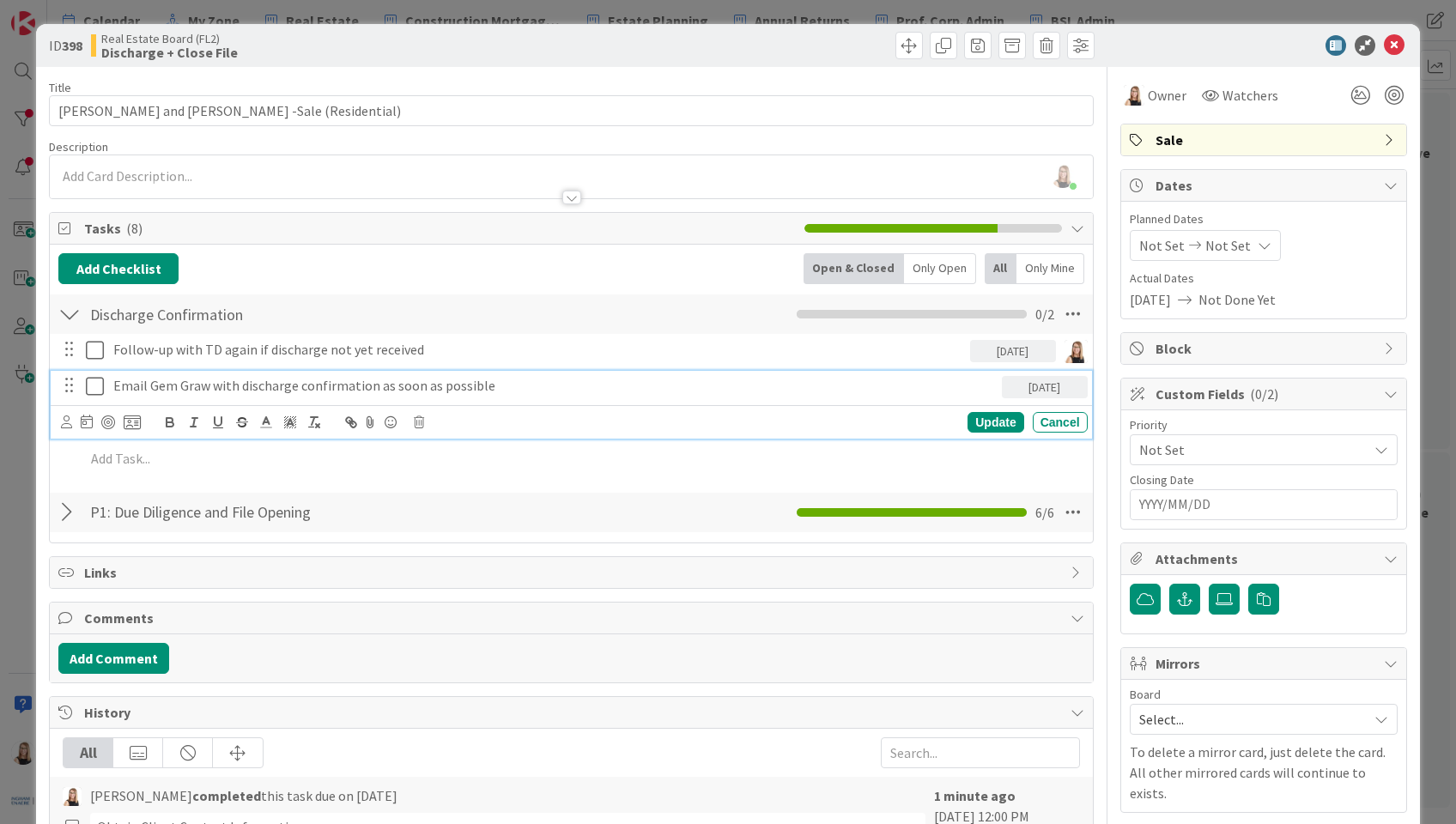
click at [136, 387] on p "Email Gem Graw with discharge confirmation as soon as possible" at bounding box center [555, 386] width 882 height 20
click at [68, 424] on icon at bounding box center [66, 422] width 11 height 13
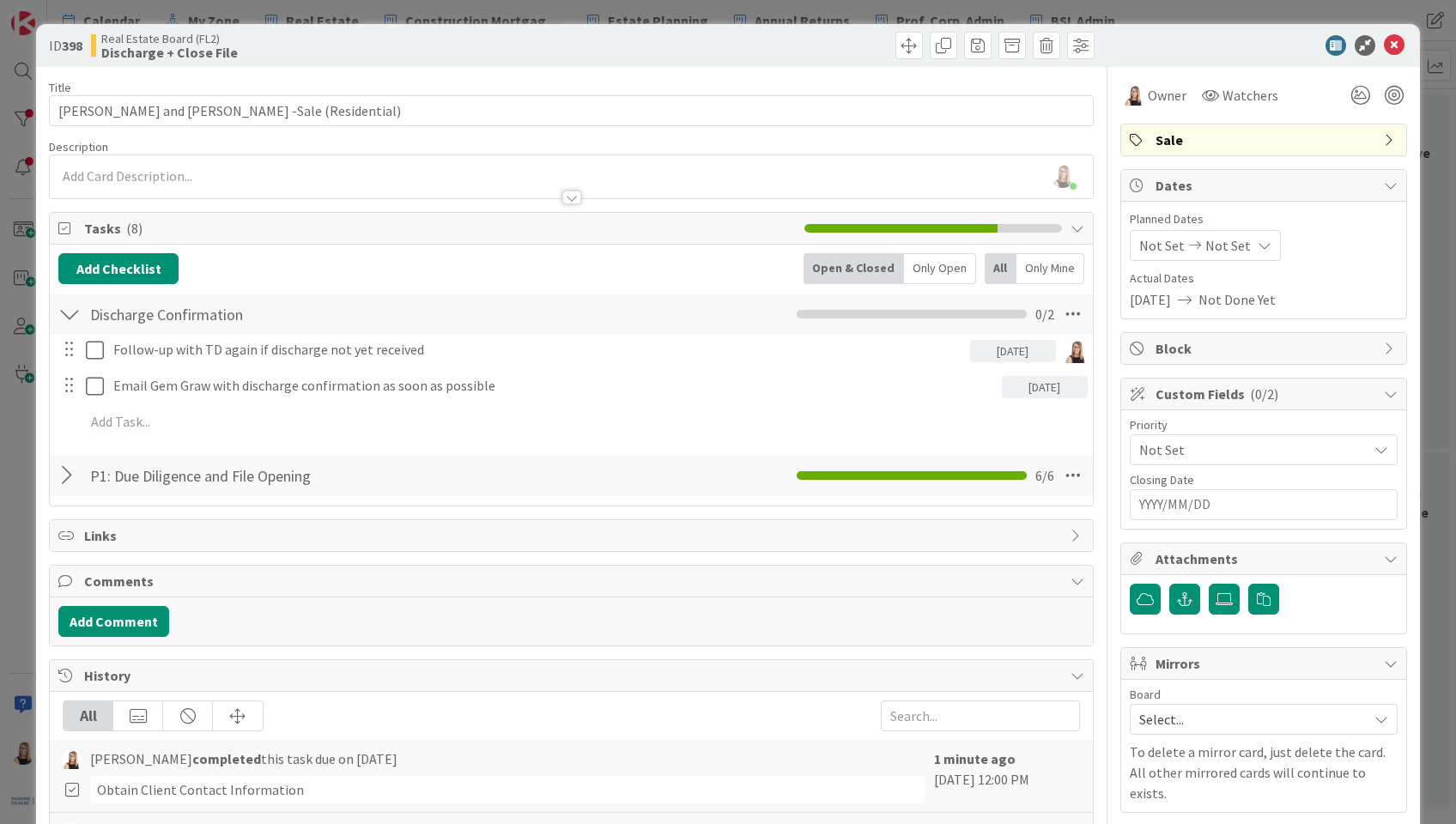
click at [0, 0] on icon at bounding box center [0, 0] width 0 height 0
click at [1206, 254] on span "Not Set" at bounding box center [1228, 246] width 46 height 21
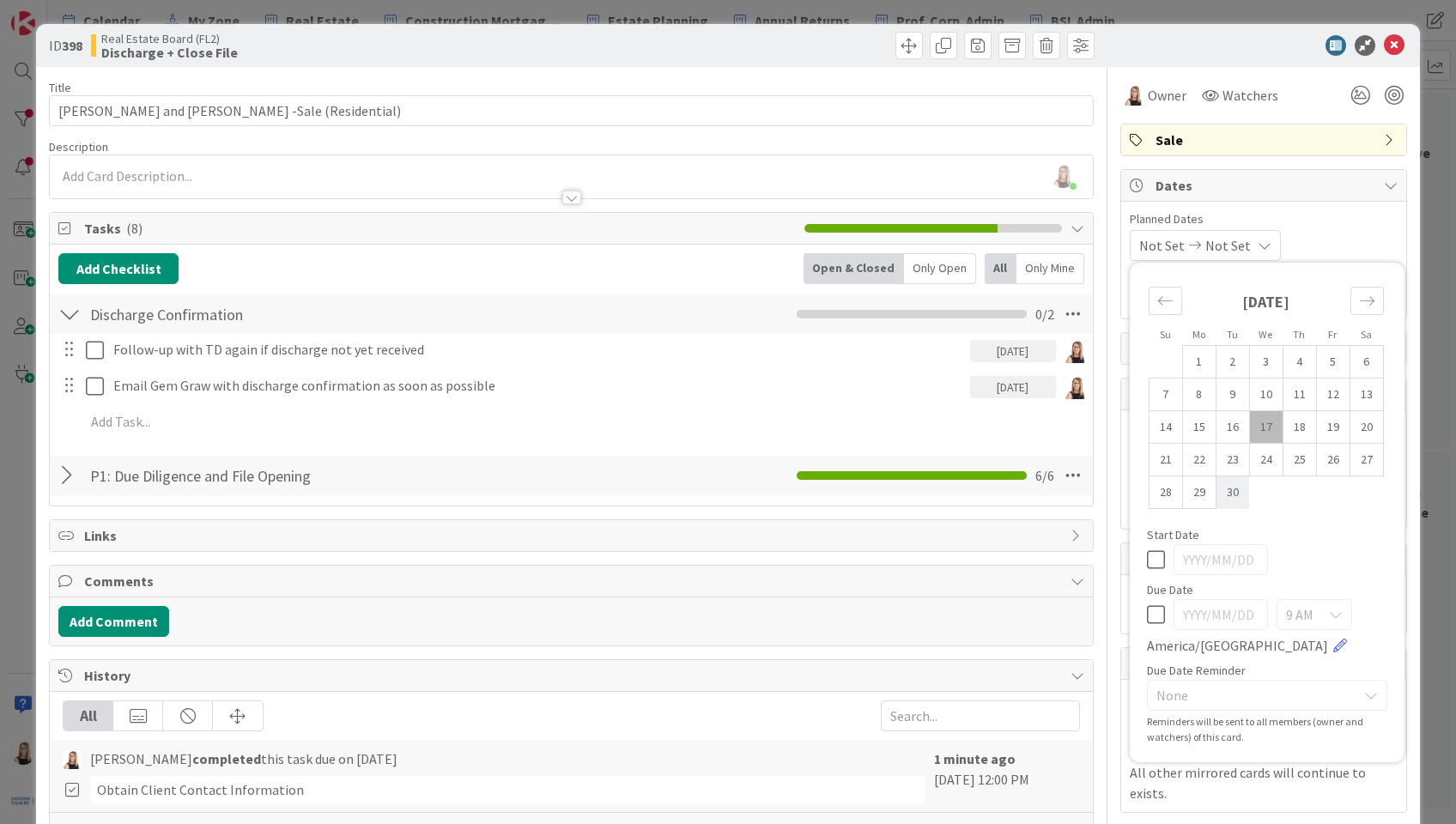
click at [1222, 492] on td "30" at bounding box center [1232, 492] width 33 height 32
type input "[DATE]"
click at [1388, 92] on div at bounding box center [1395, 95] width 19 height 19
click at [1387, 43] on icon at bounding box center [1395, 45] width 21 height 21
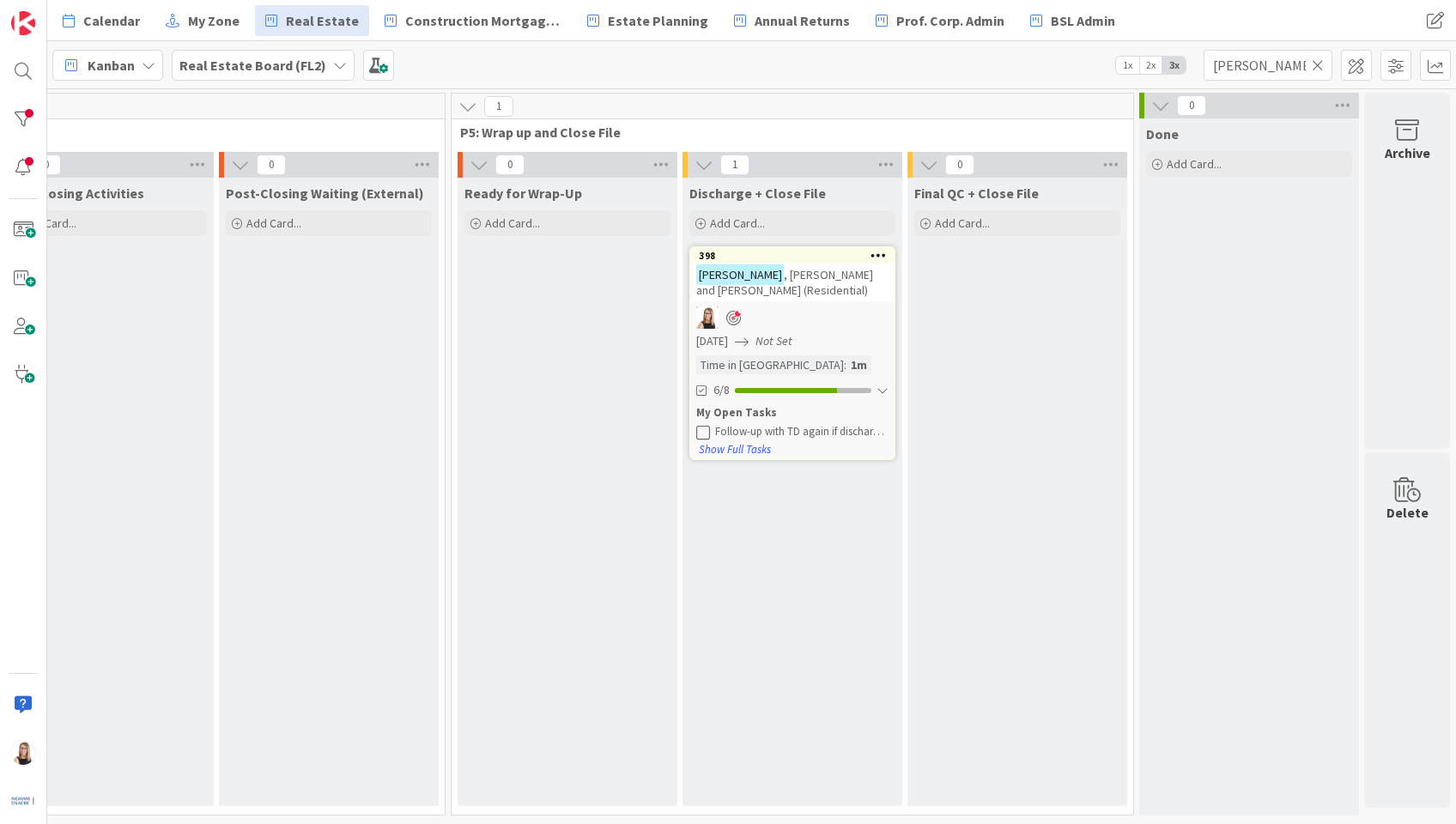
click at [575, 559] on div "Ready for Wrap-Up Add Card..." at bounding box center [567, 492] width 220 height 628
click at [1315, 62] on icon at bounding box center [1318, 66] width 12 height 16
